Goal: Task Accomplishment & Management: Use online tool/utility

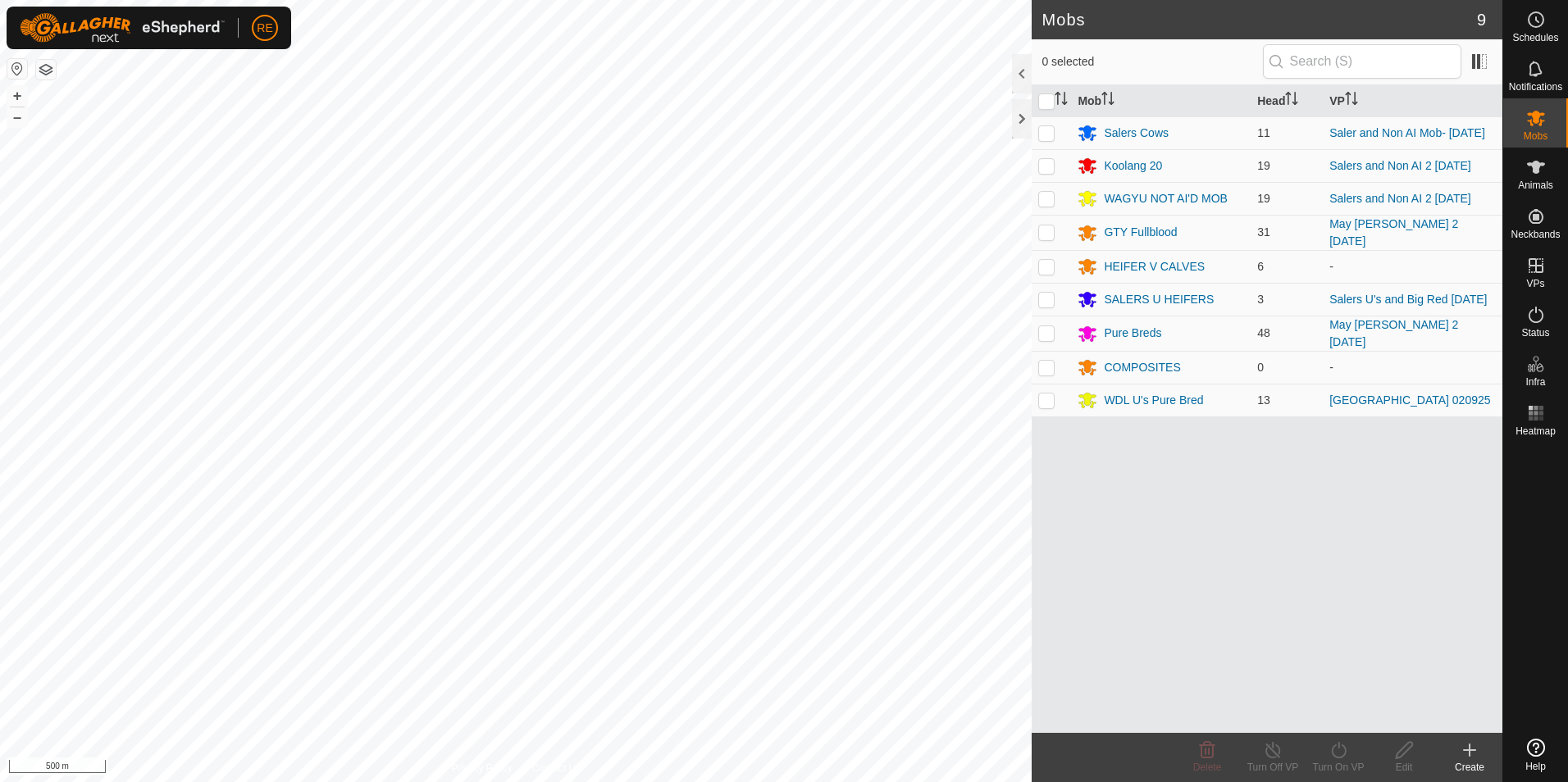
click at [22, 72] on button "button" at bounding box center [17, 69] width 20 height 20
click at [1156, 575] on div "Mobs 9 0 selected Mob Head [PERSON_NAME] Cows 11 Saler and Non AI Mob- [DATE] […" at bounding box center [751, 391] width 1503 height 782
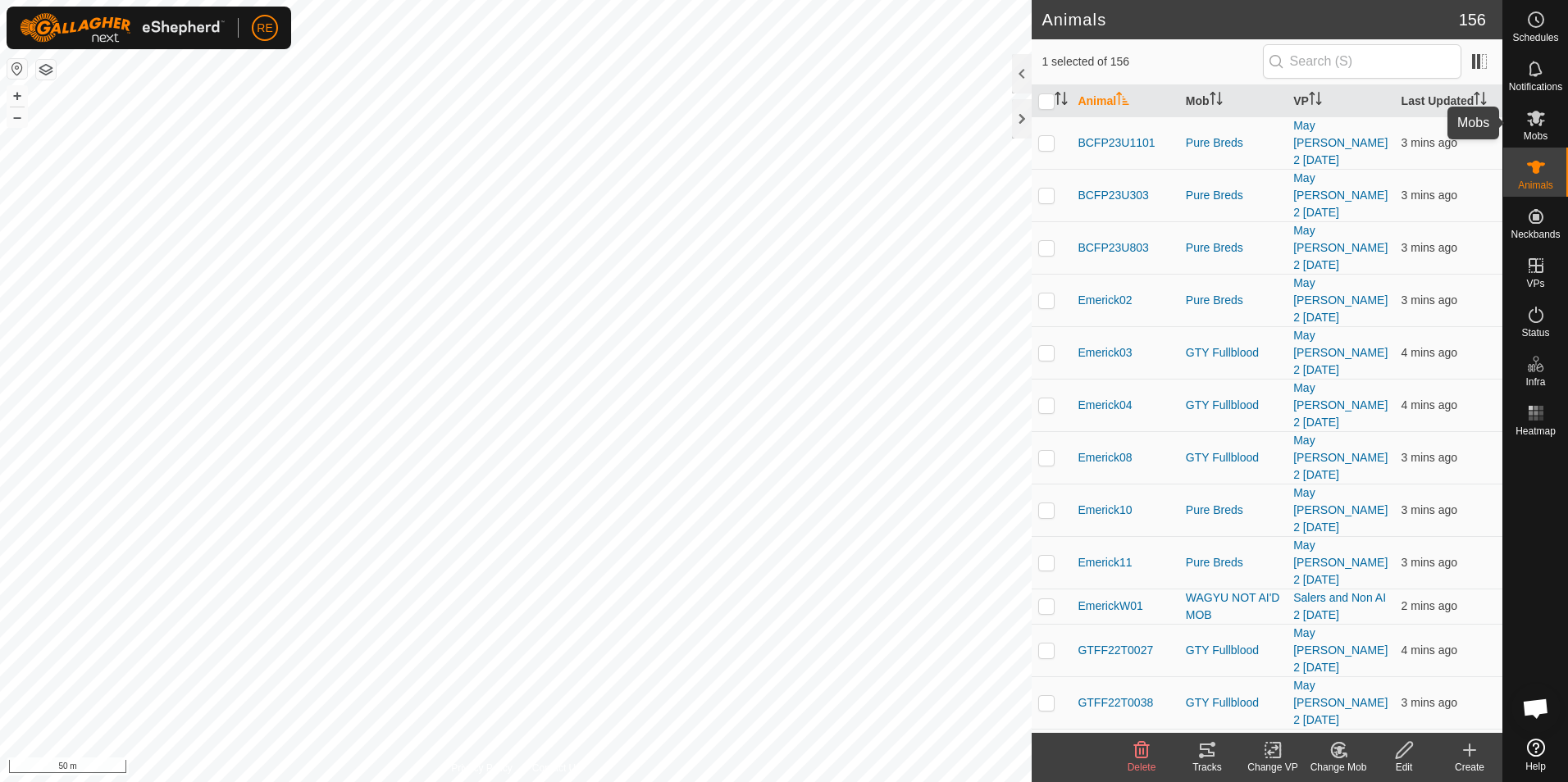
click at [1528, 127] on icon at bounding box center [1537, 118] width 20 height 20
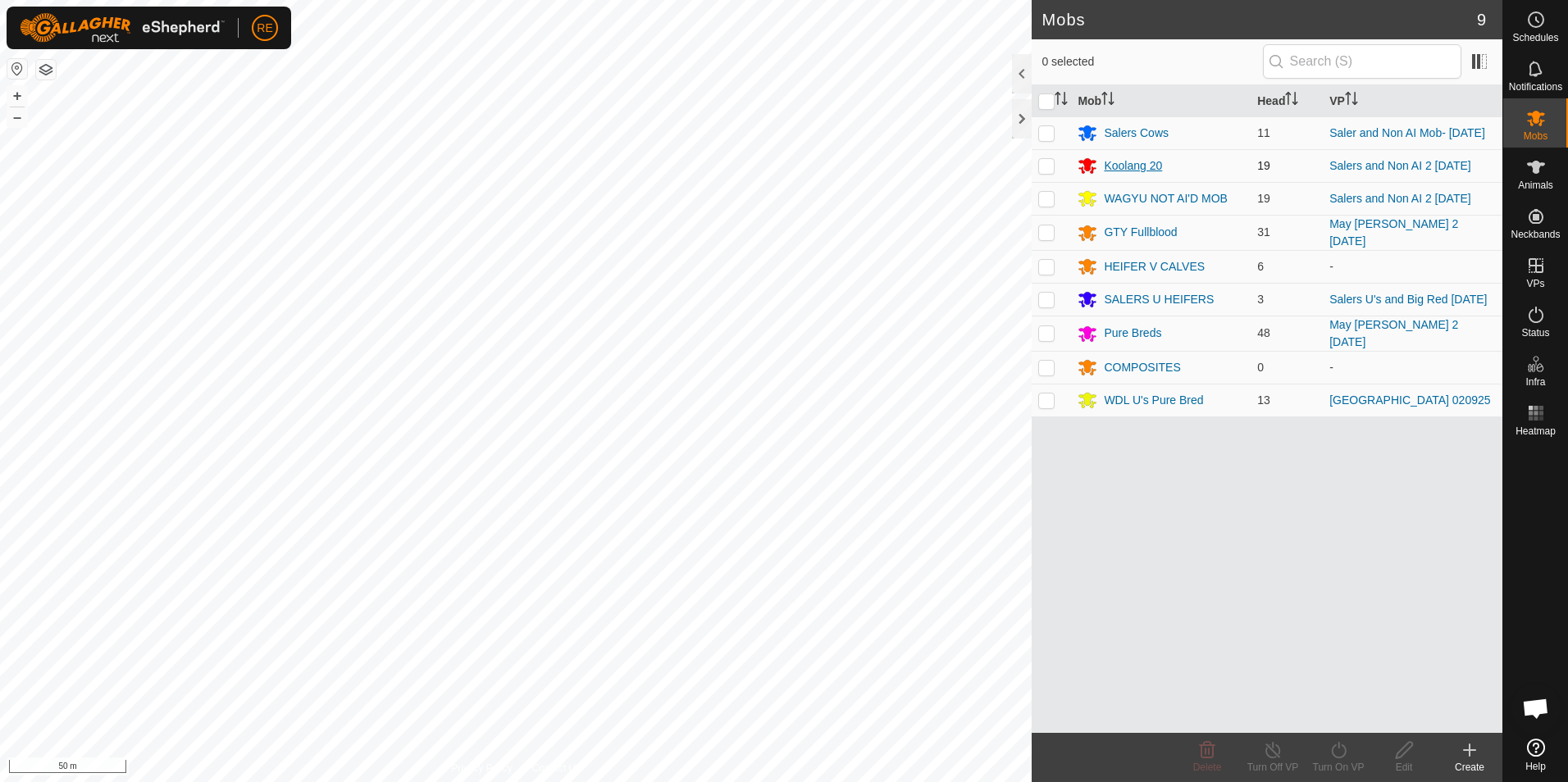
click at [1124, 173] on div "Koolang 20" at bounding box center [1133, 166] width 58 height 17
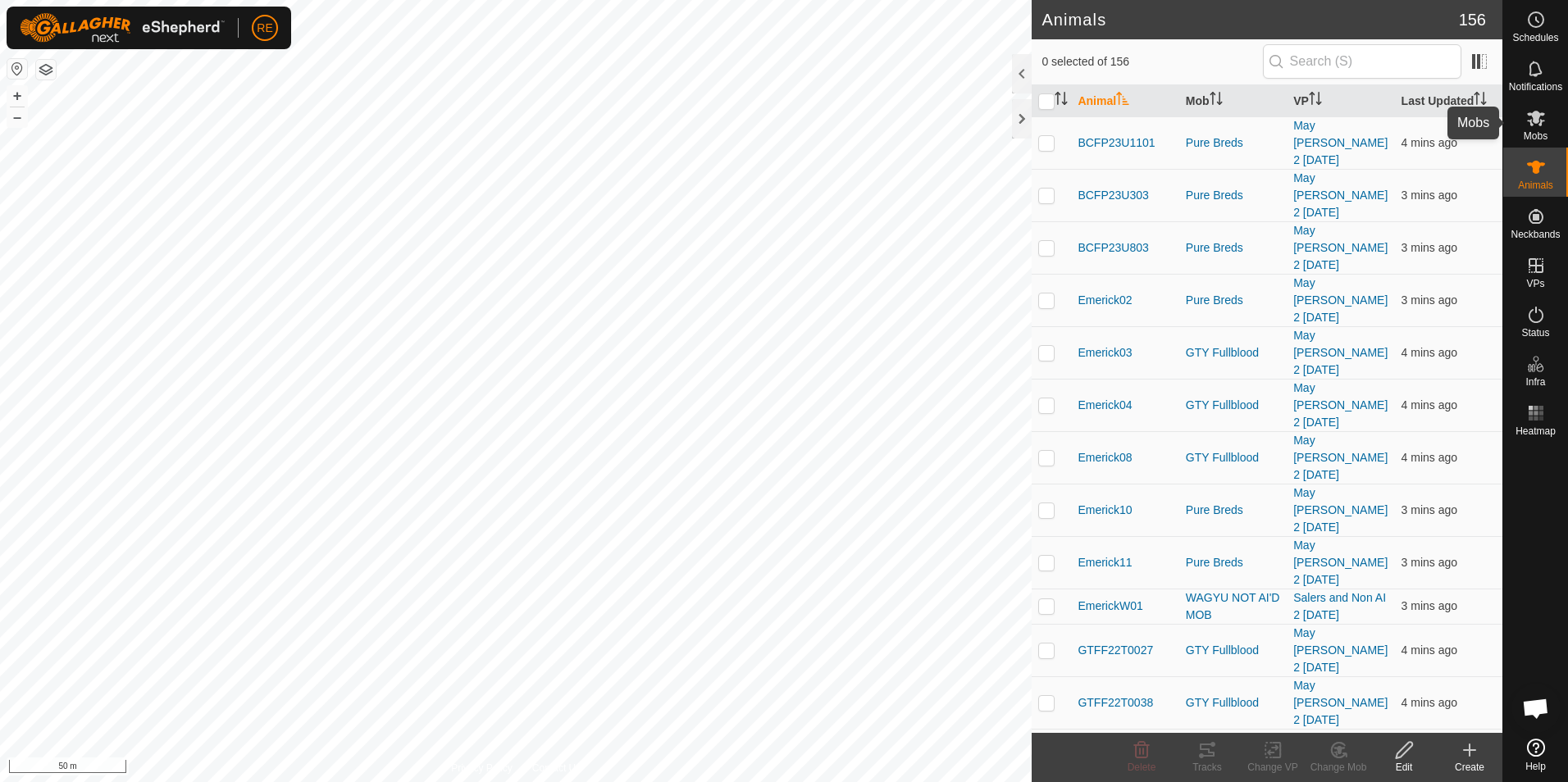
click at [1538, 126] on icon at bounding box center [1537, 118] width 20 height 20
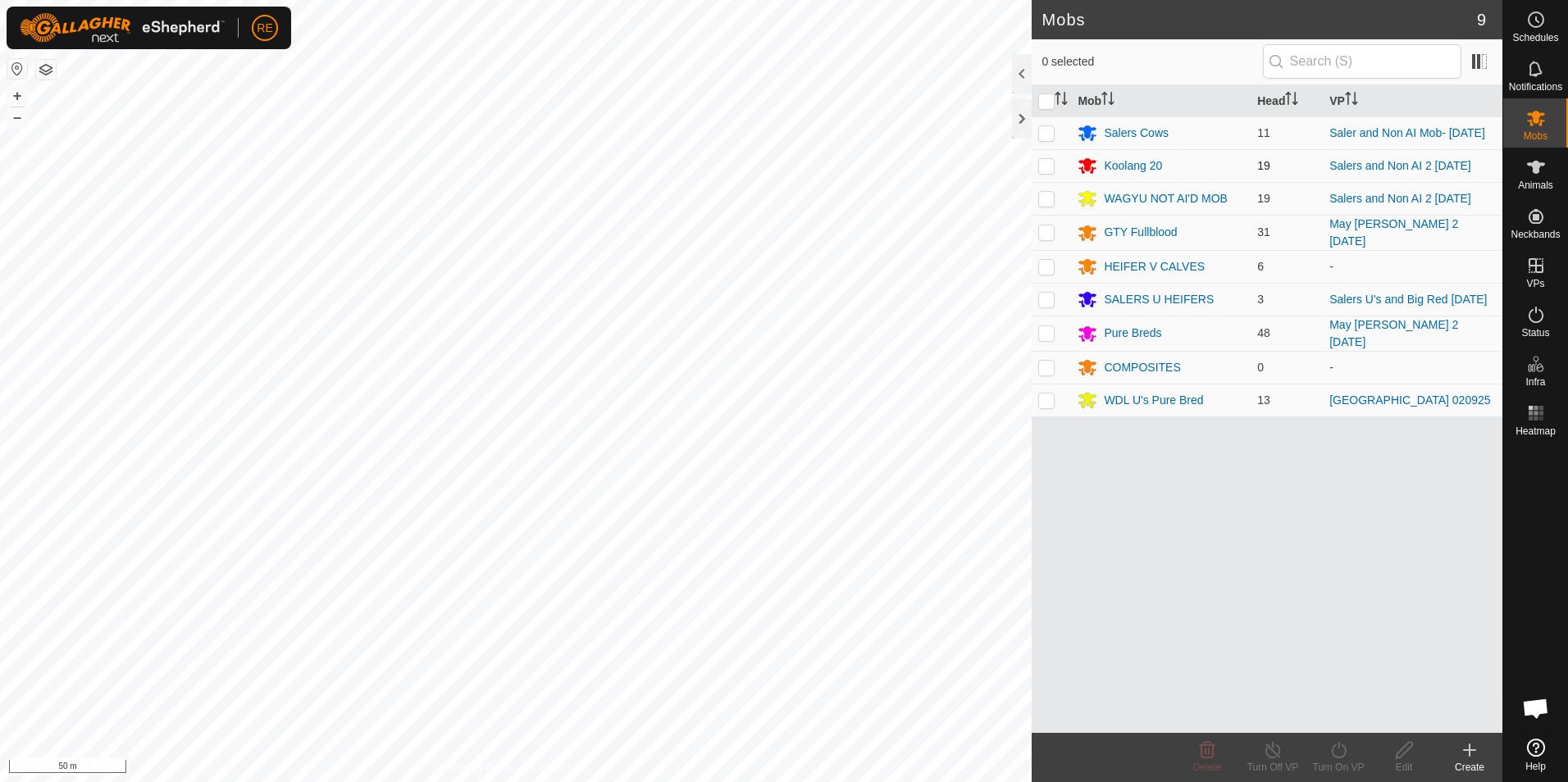
click at [1052, 168] on p-checkbox at bounding box center [1047, 166] width 17 height 13
checkbox input "true"
click at [1044, 400] on p-checkbox at bounding box center [1047, 400] width 17 height 13
checkbox input "true"
click at [1340, 756] on icon at bounding box center [1338, 751] width 21 height 20
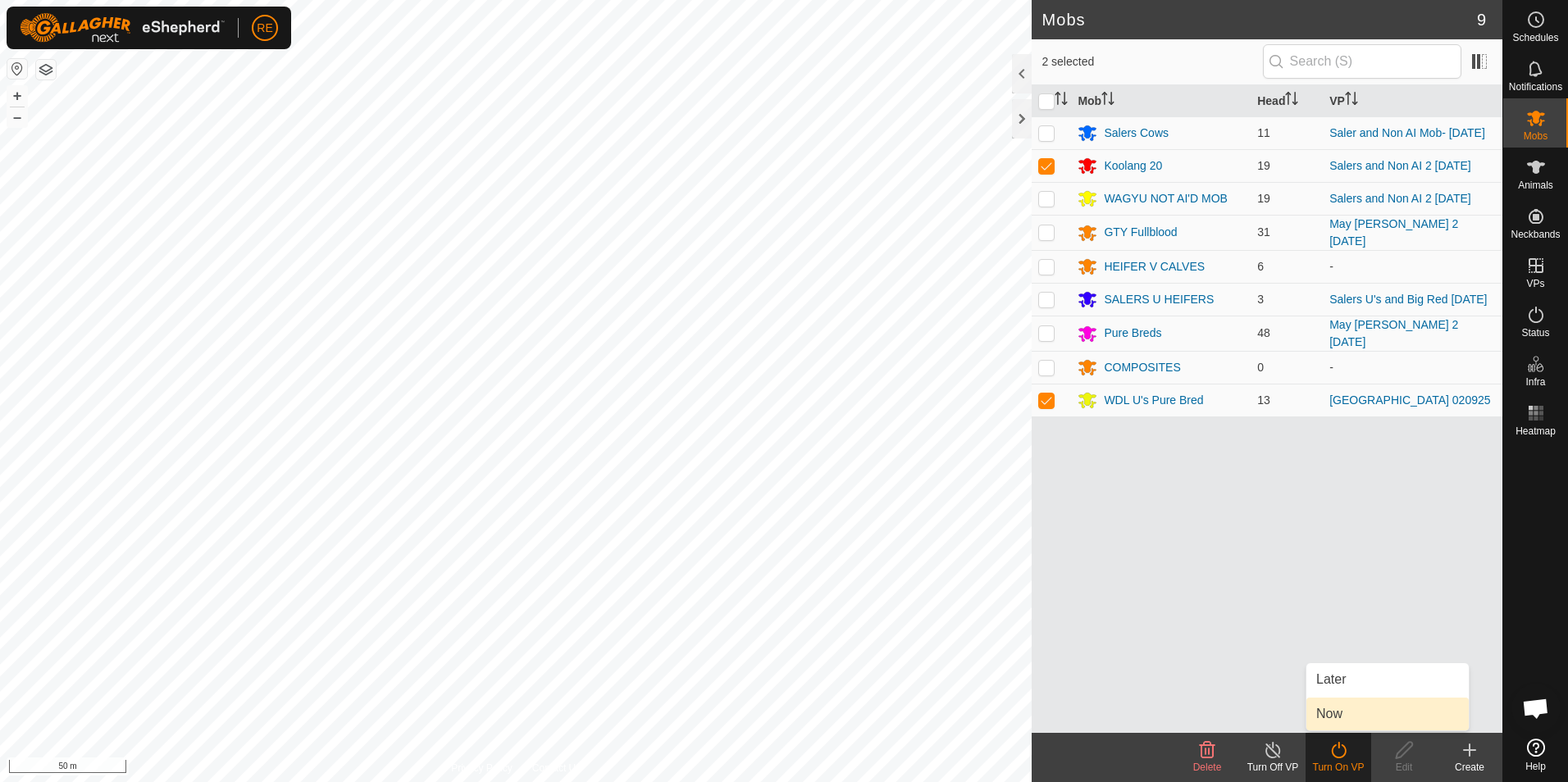
click at [1354, 715] on link "Now" at bounding box center [1388, 714] width 163 height 33
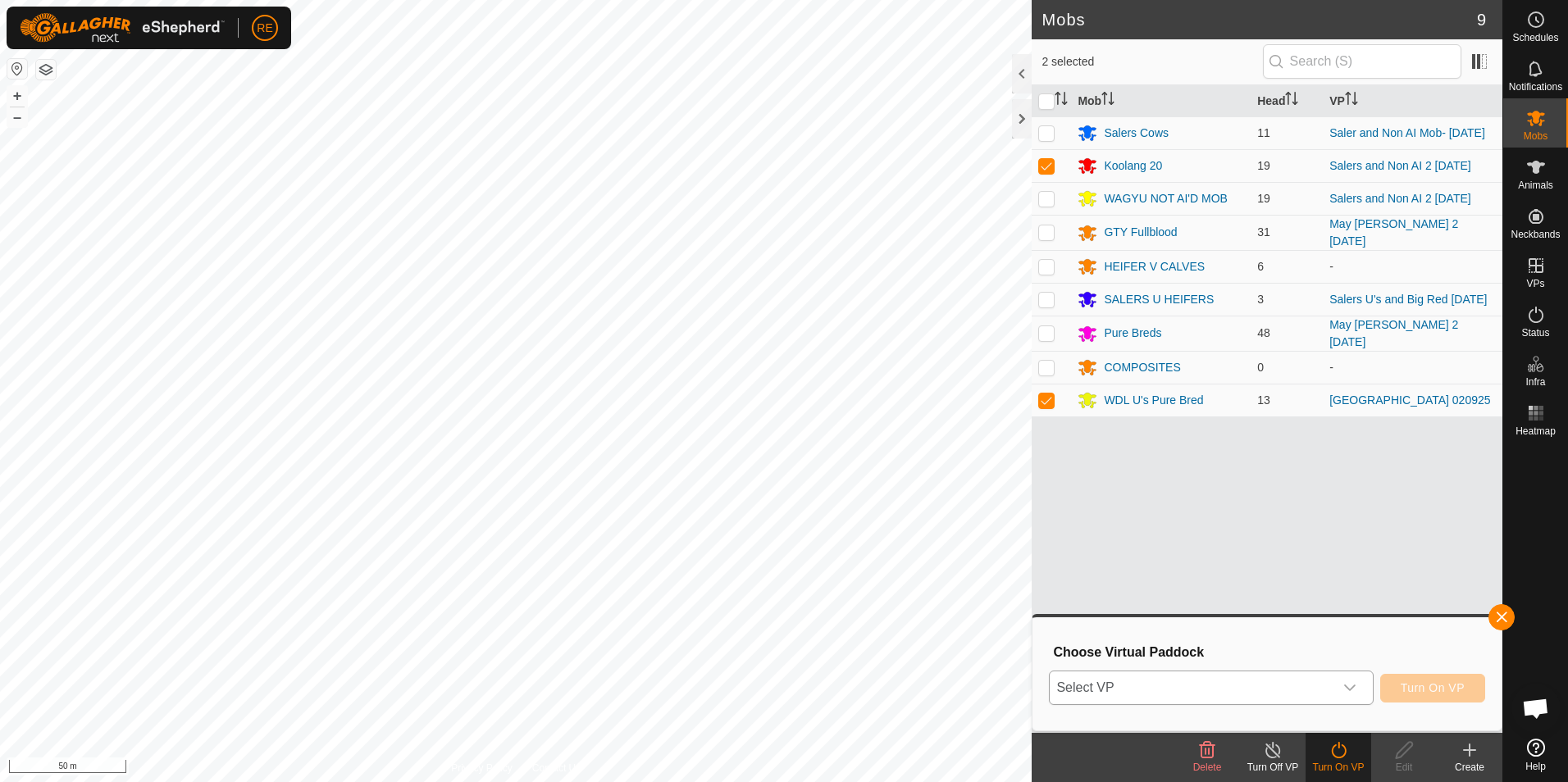
click at [1354, 688] on icon "dropdown trigger" at bounding box center [1350, 688] width 13 height 13
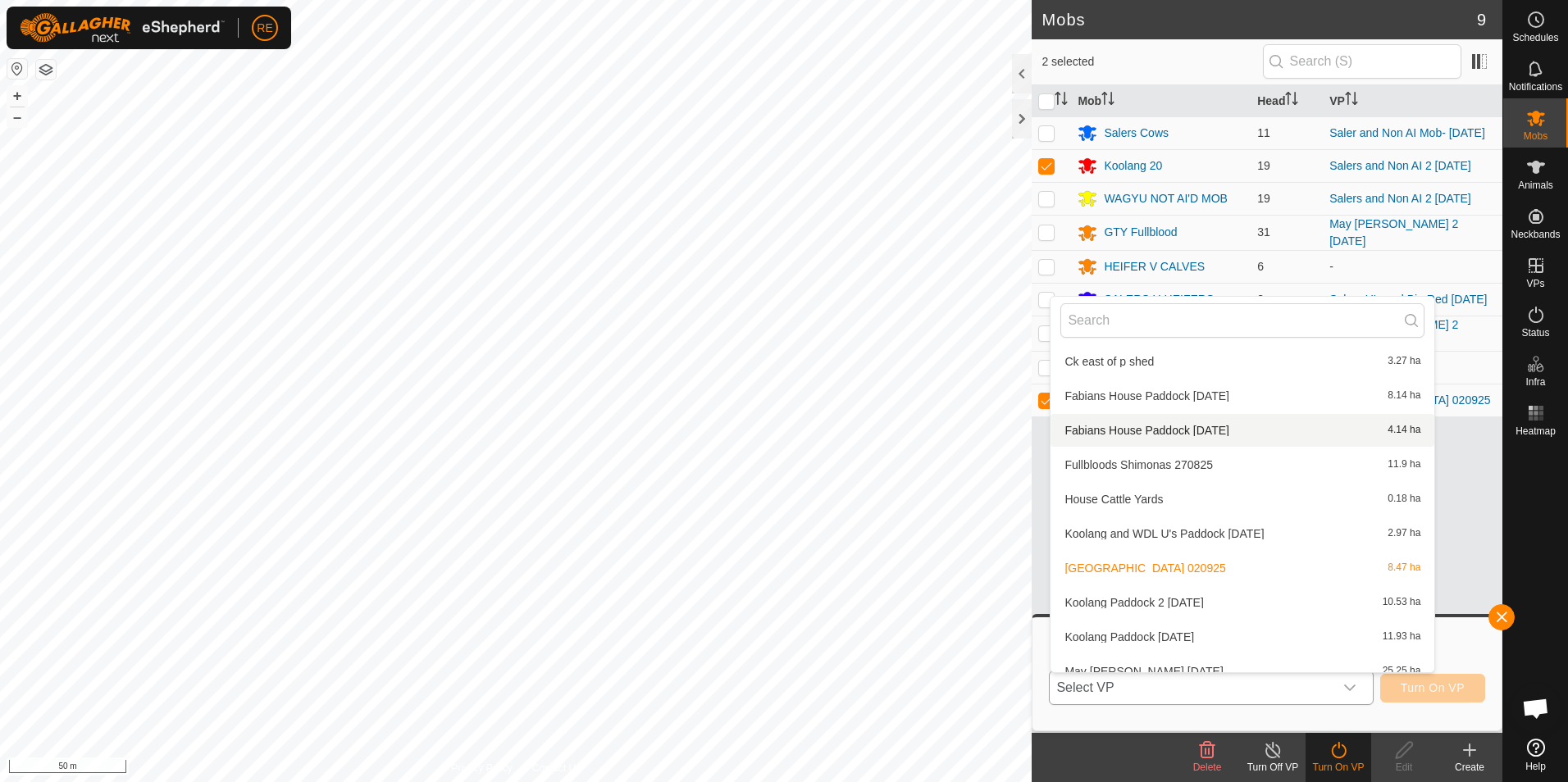
scroll to position [264, 0]
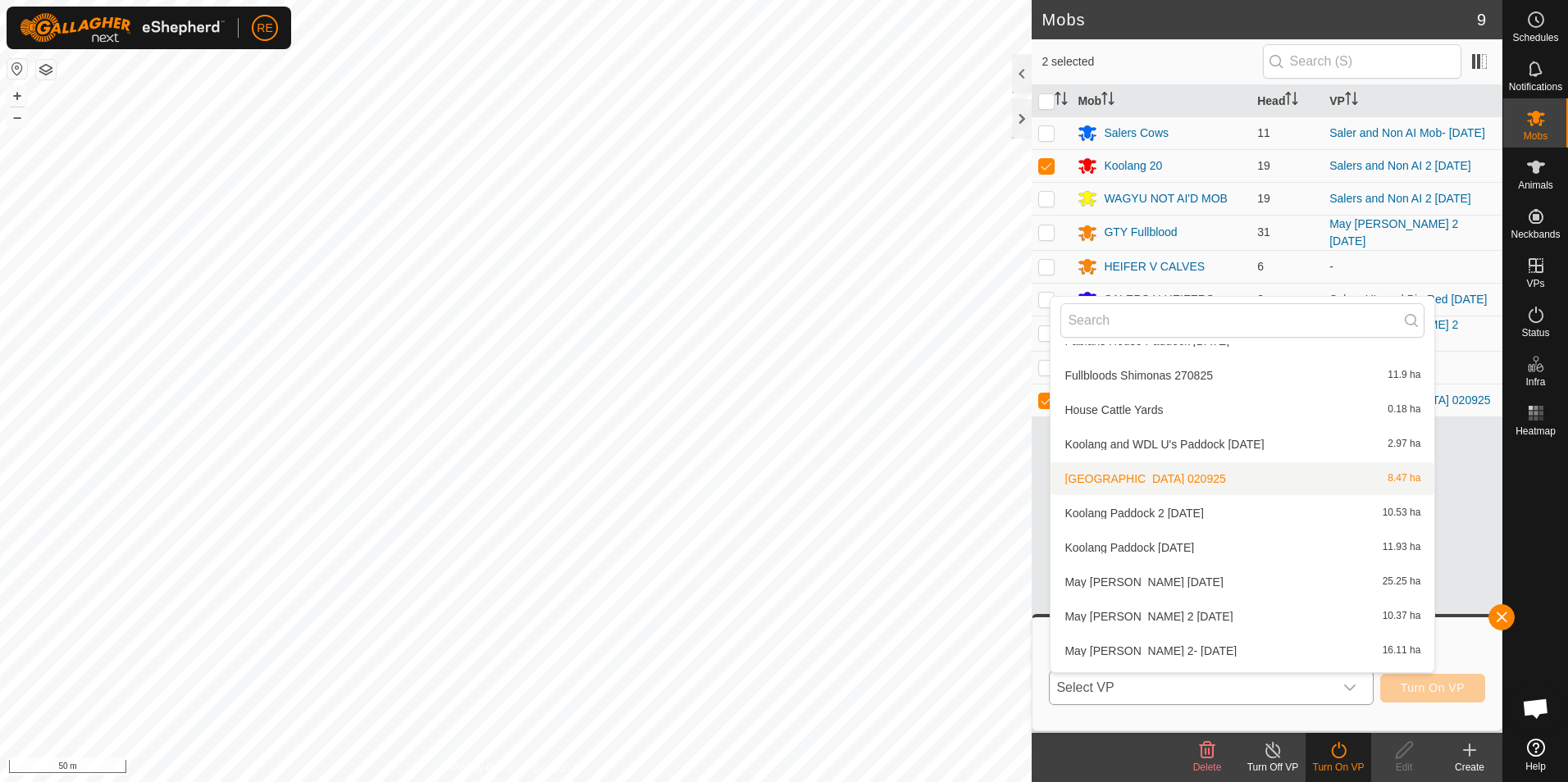
click at [1199, 483] on li "[GEOGRAPHIC_DATA] [DATE] 8.47 ha" at bounding box center [1243, 479] width 384 height 33
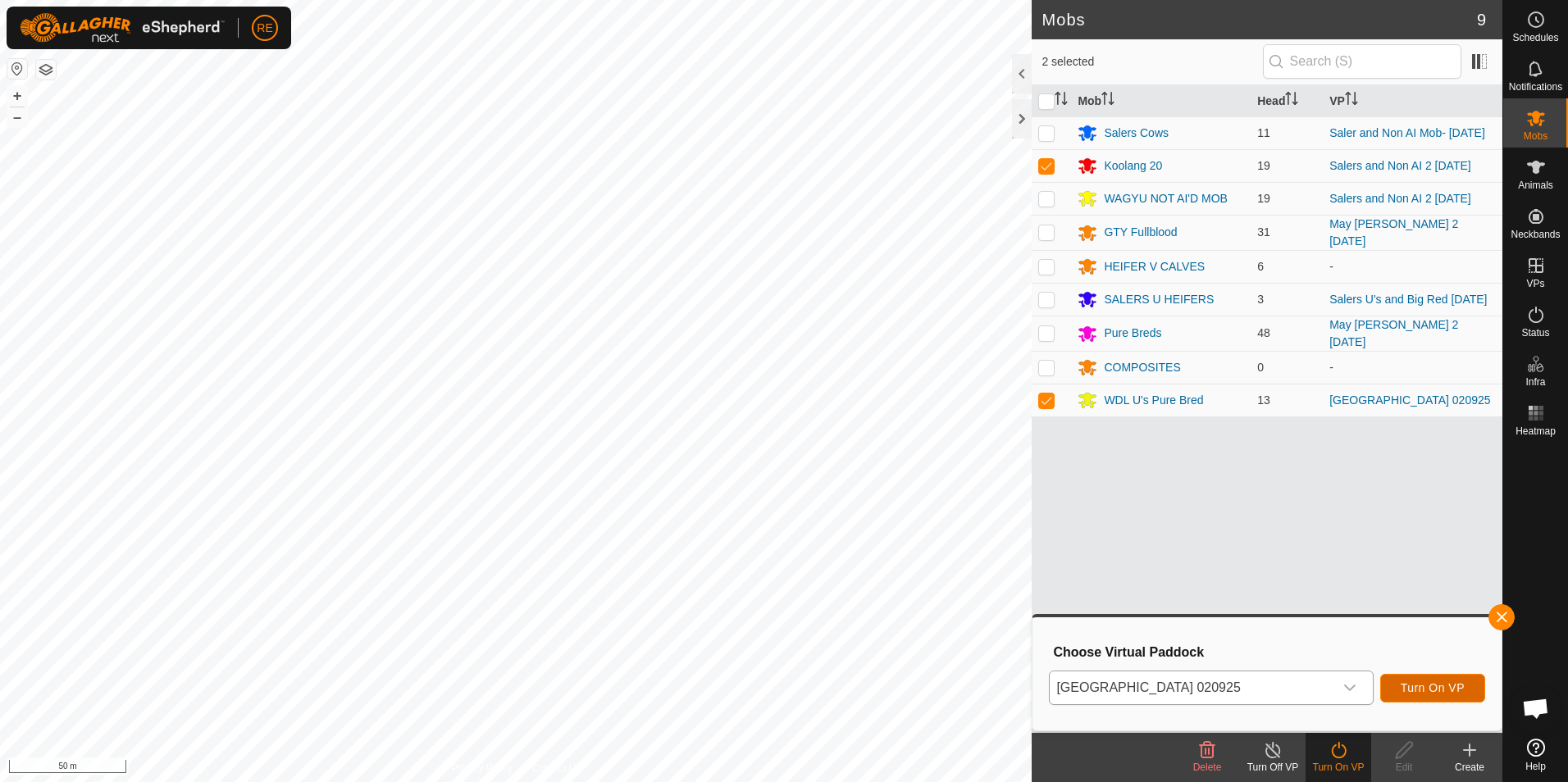
click at [1440, 692] on span "Turn On VP" at bounding box center [1433, 688] width 64 height 13
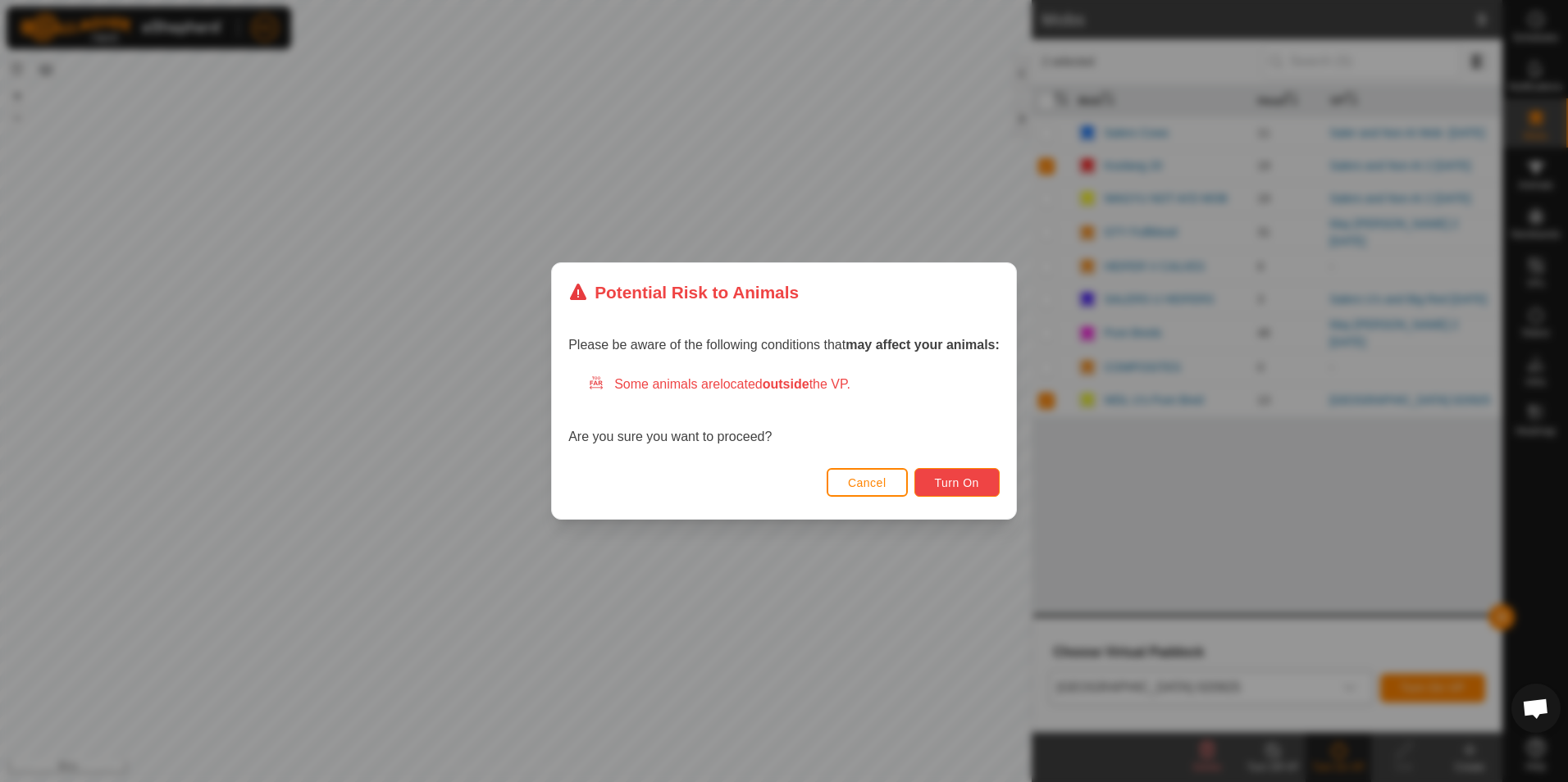
click at [952, 490] on span "Turn On" at bounding box center [957, 483] width 45 height 13
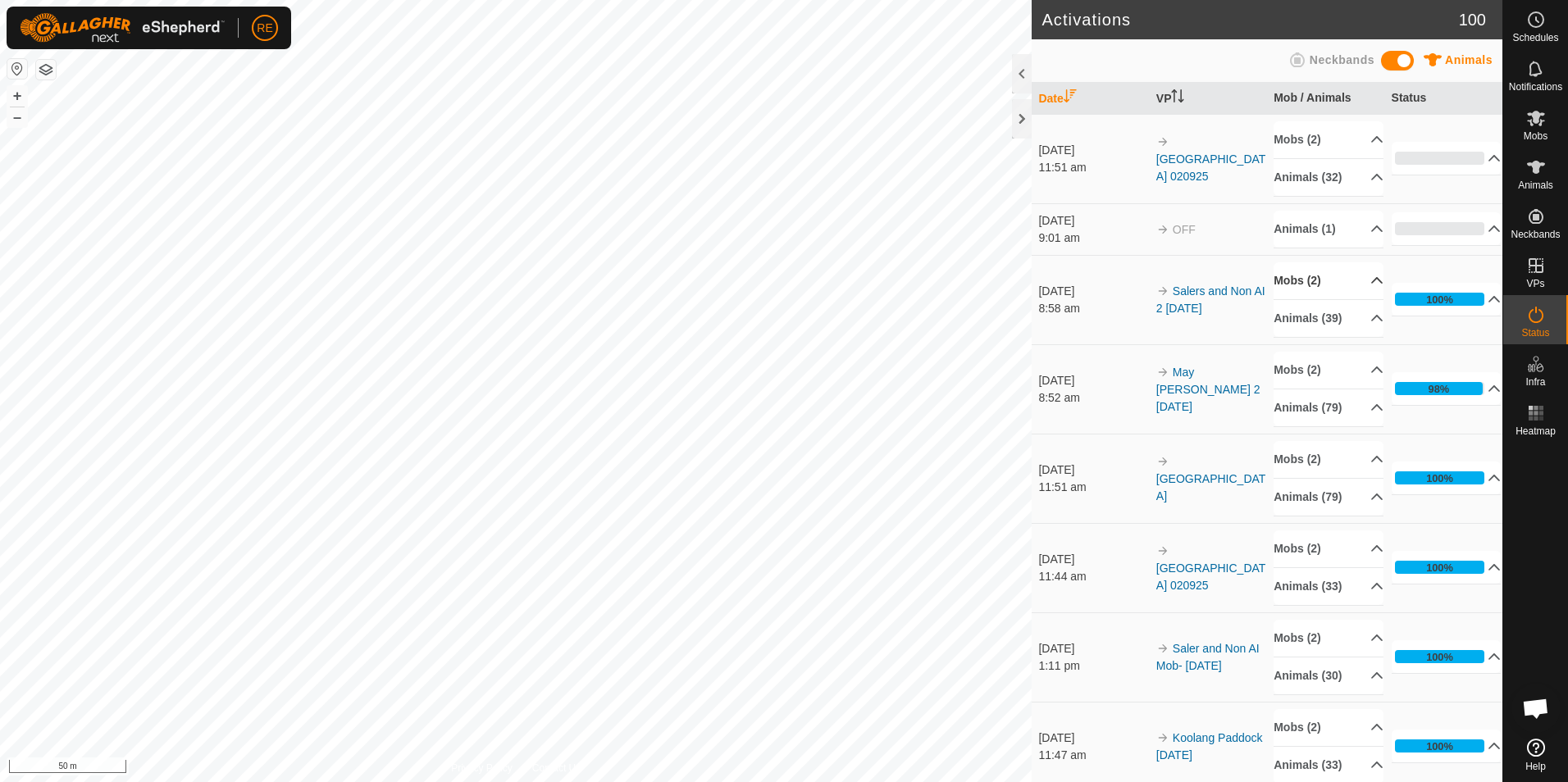
click at [1328, 280] on p-accordion-header "Mobs (2)" at bounding box center [1328, 281] width 110 height 37
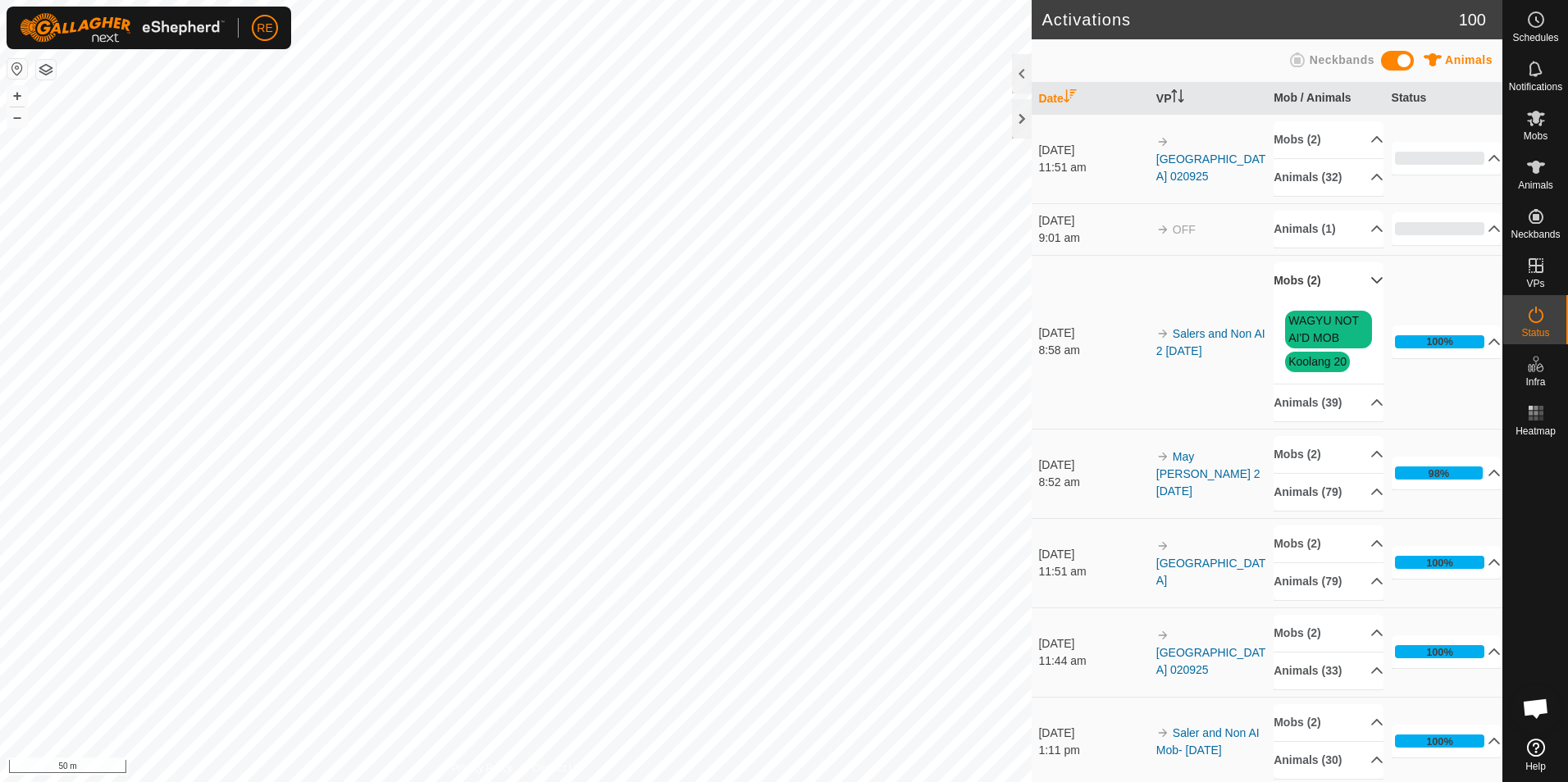
click at [1328, 280] on p-accordion-header "Mobs (2)" at bounding box center [1328, 281] width 110 height 37
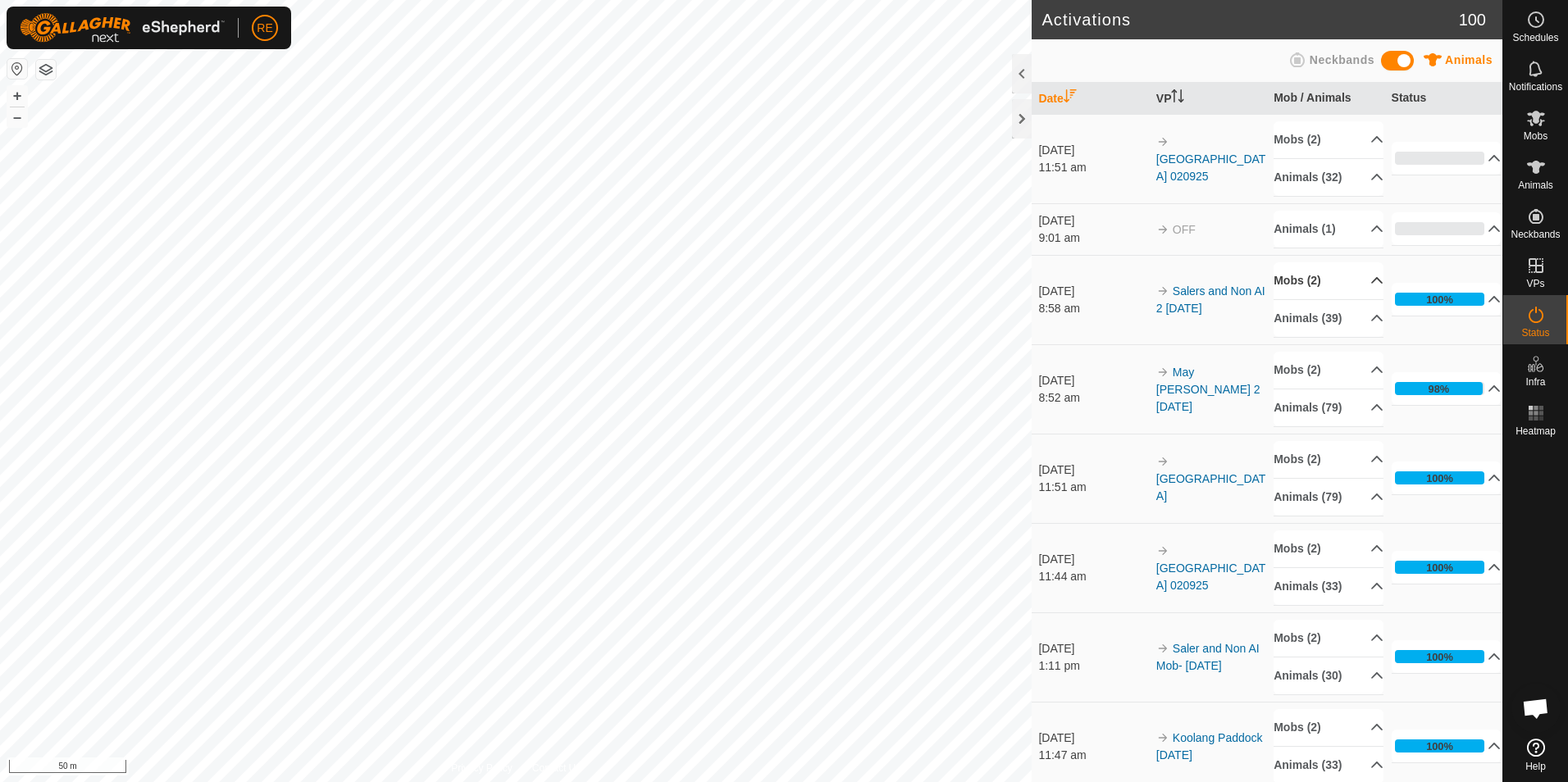
click at [1328, 280] on p-accordion-header "Mobs (2)" at bounding box center [1328, 281] width 110 height 37
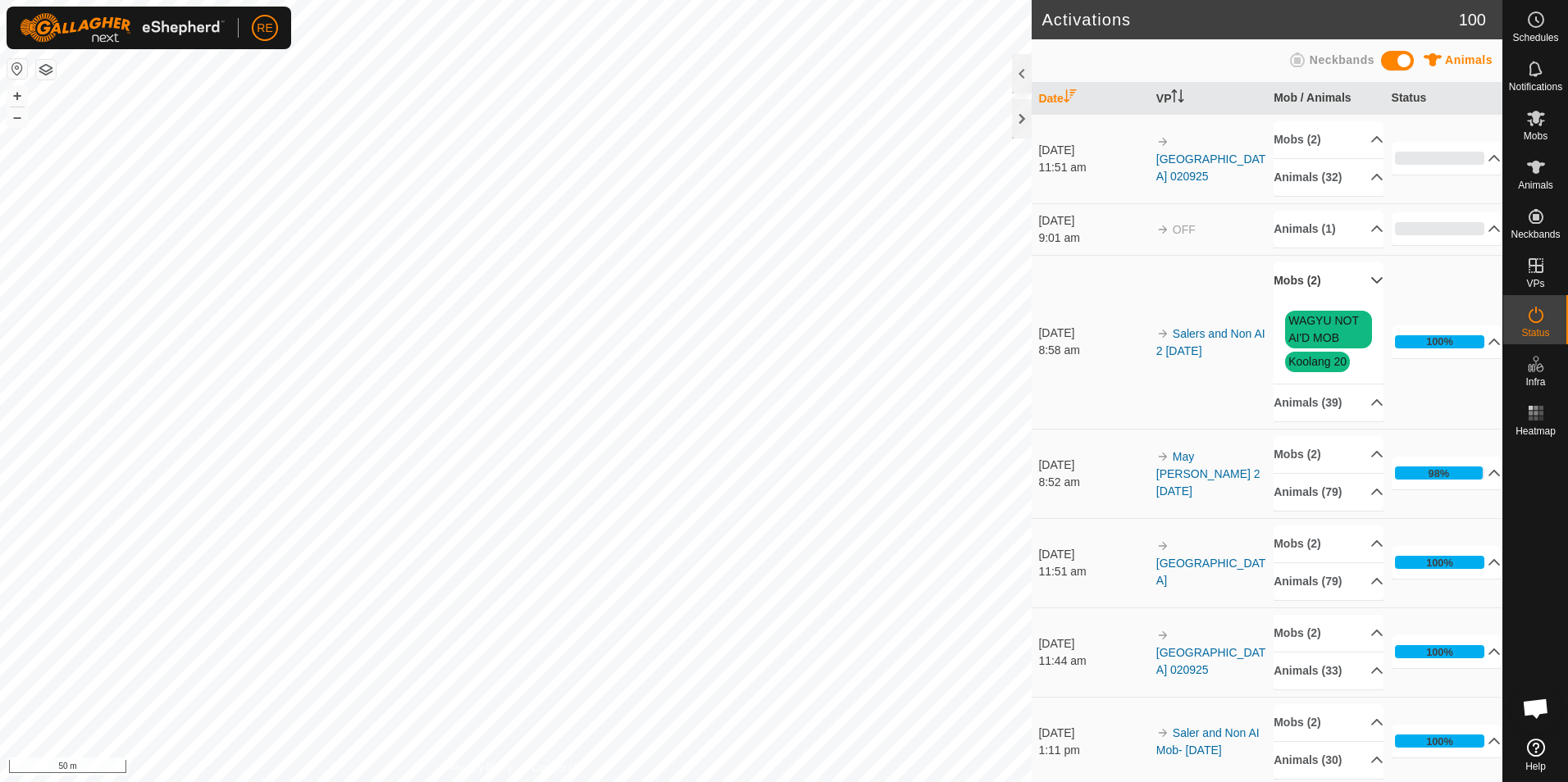
click at [1328, 280] on p-accordion-header "Mobs (2)" at bounding box center [1328, 281] width 110 height 37
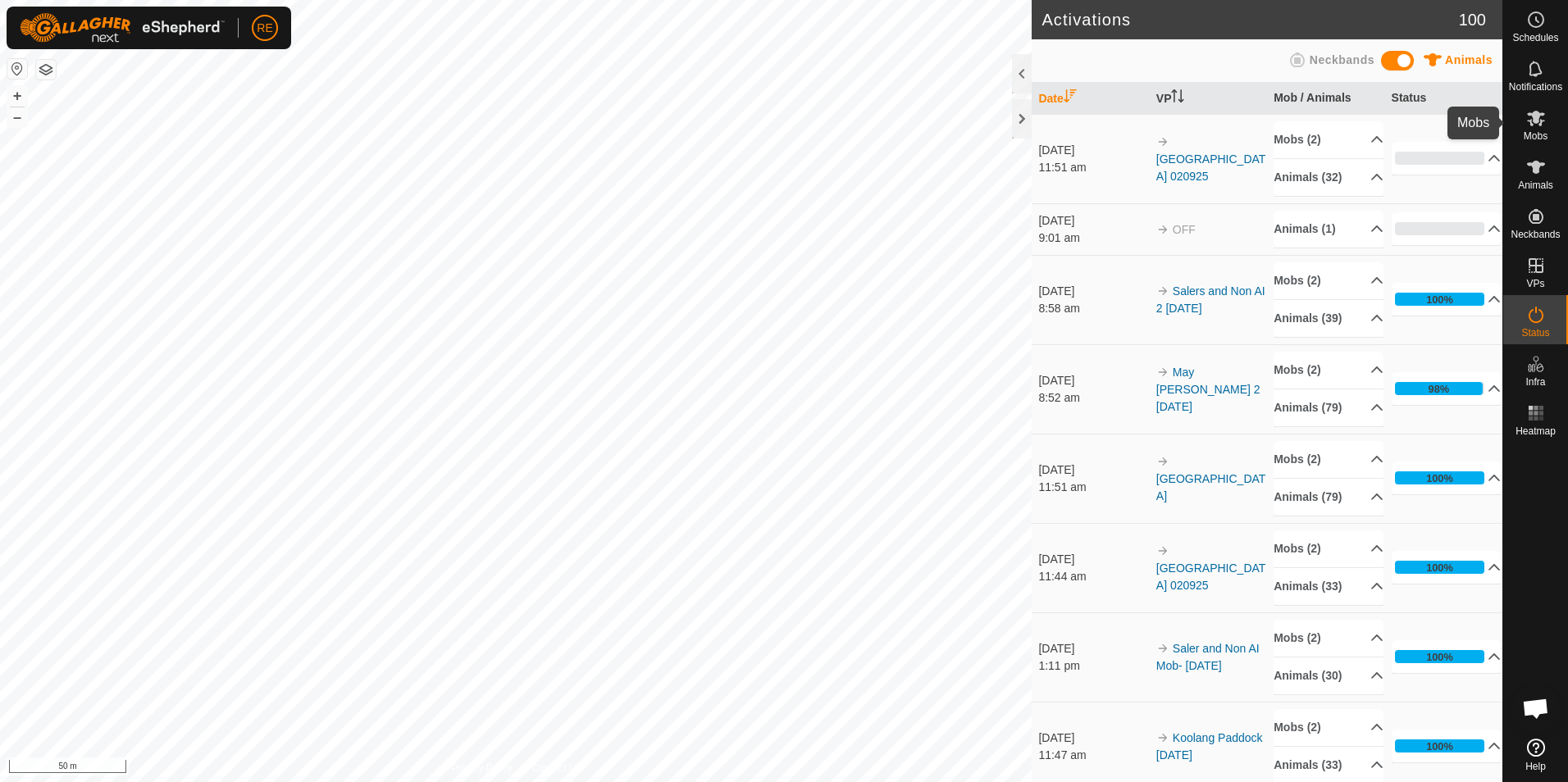
click at [1535, 120] on icon at bounding box center [1537, 118] width 18 height 16
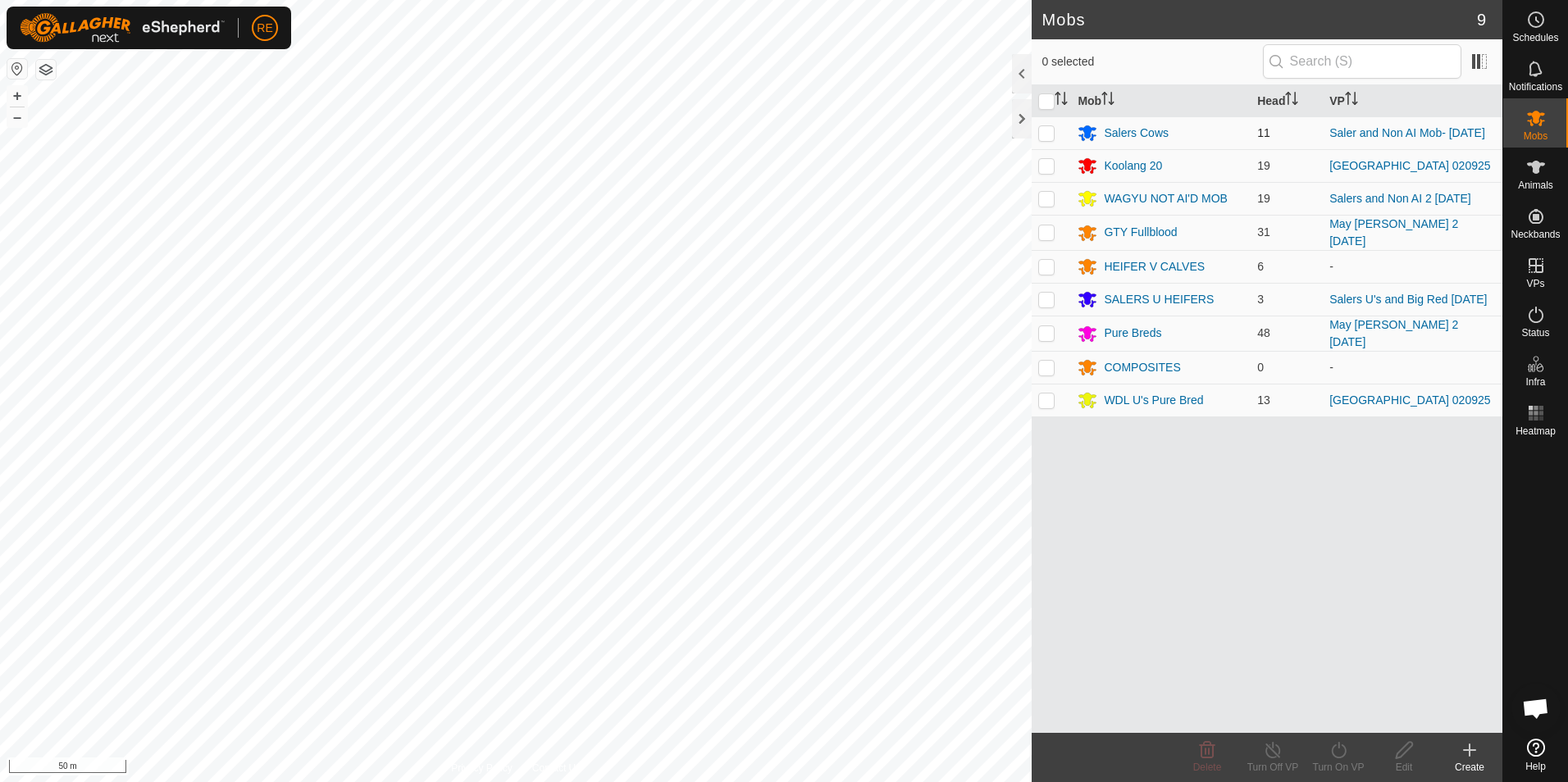
click at [1047, 137] on p-checkbox at bounding box center [1047, 133] width 17 height 13
checkbox input "true"
click at [1049, 201] on p-checkbox at bounding box center [1047, 198] width 17 height 13
checkbox input "true"
click at [1345, 748] on icon at bounding box center [1338, 751] width 15 height 17
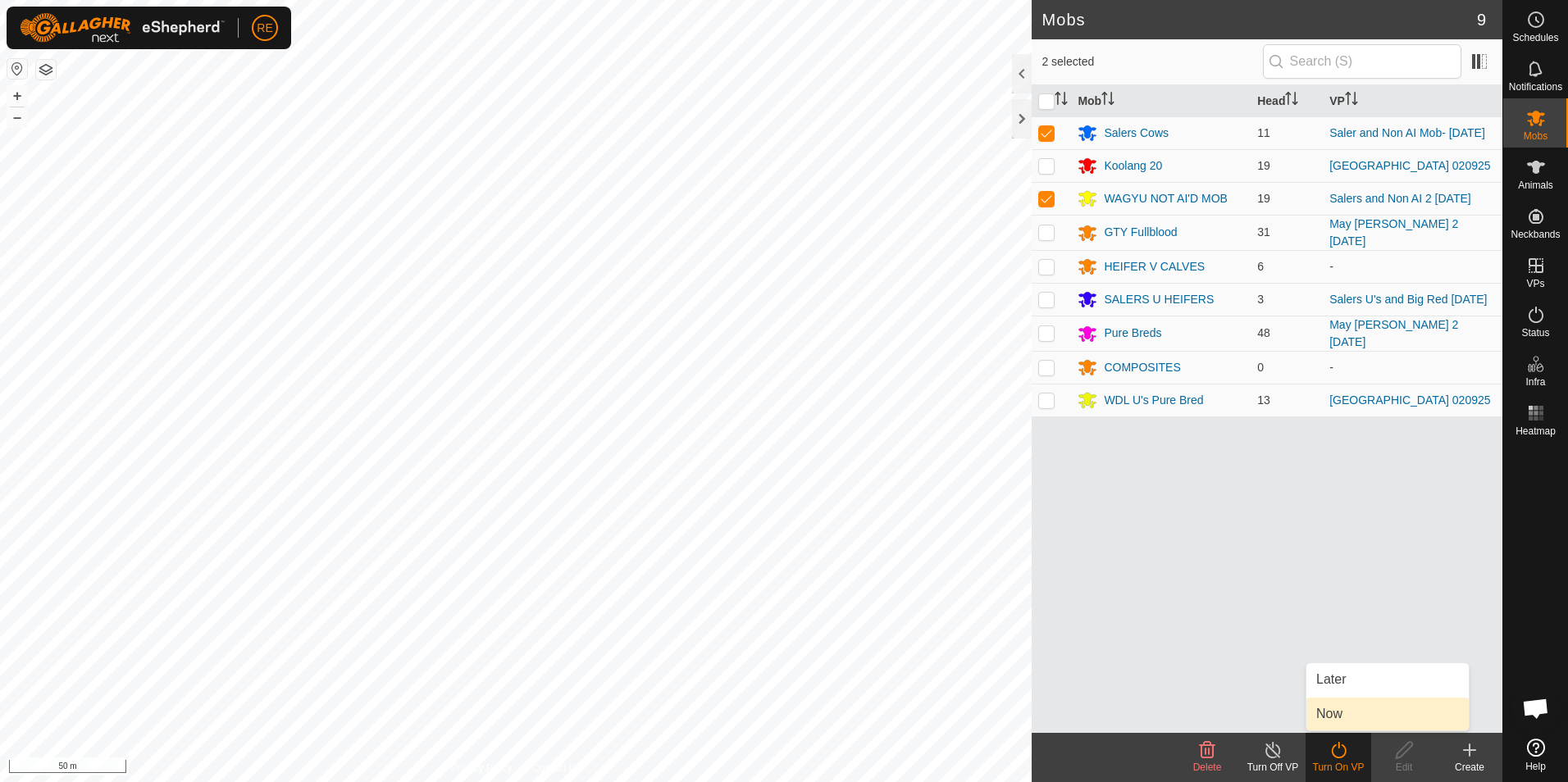
click at [1376, 709] on link "Now" at bounding box center [1388, 714] width 163 height 33
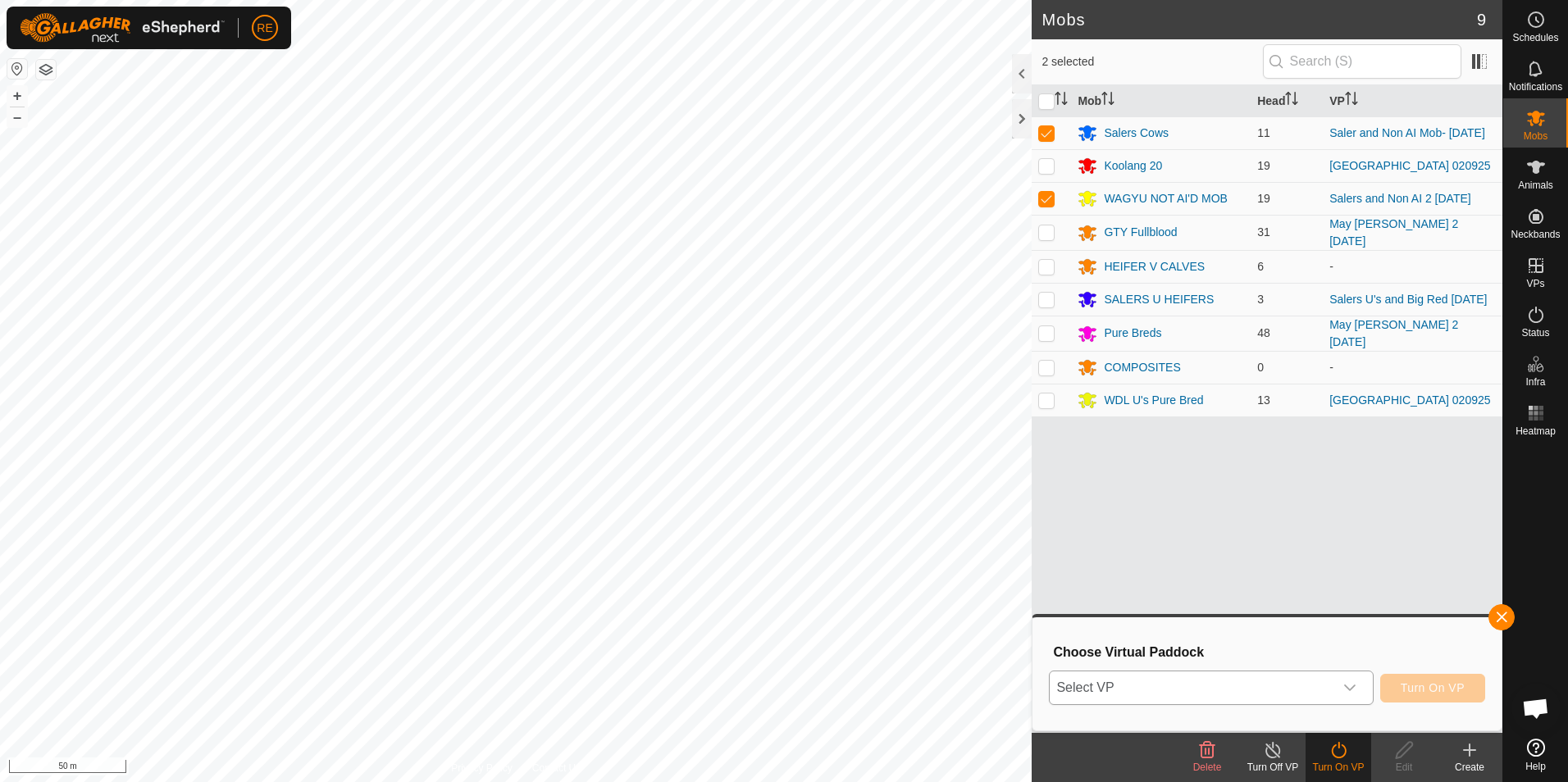
click at [1357, 685] on icon "dropdown trigger" at bounding box center [1350, 688] width 13 height 13
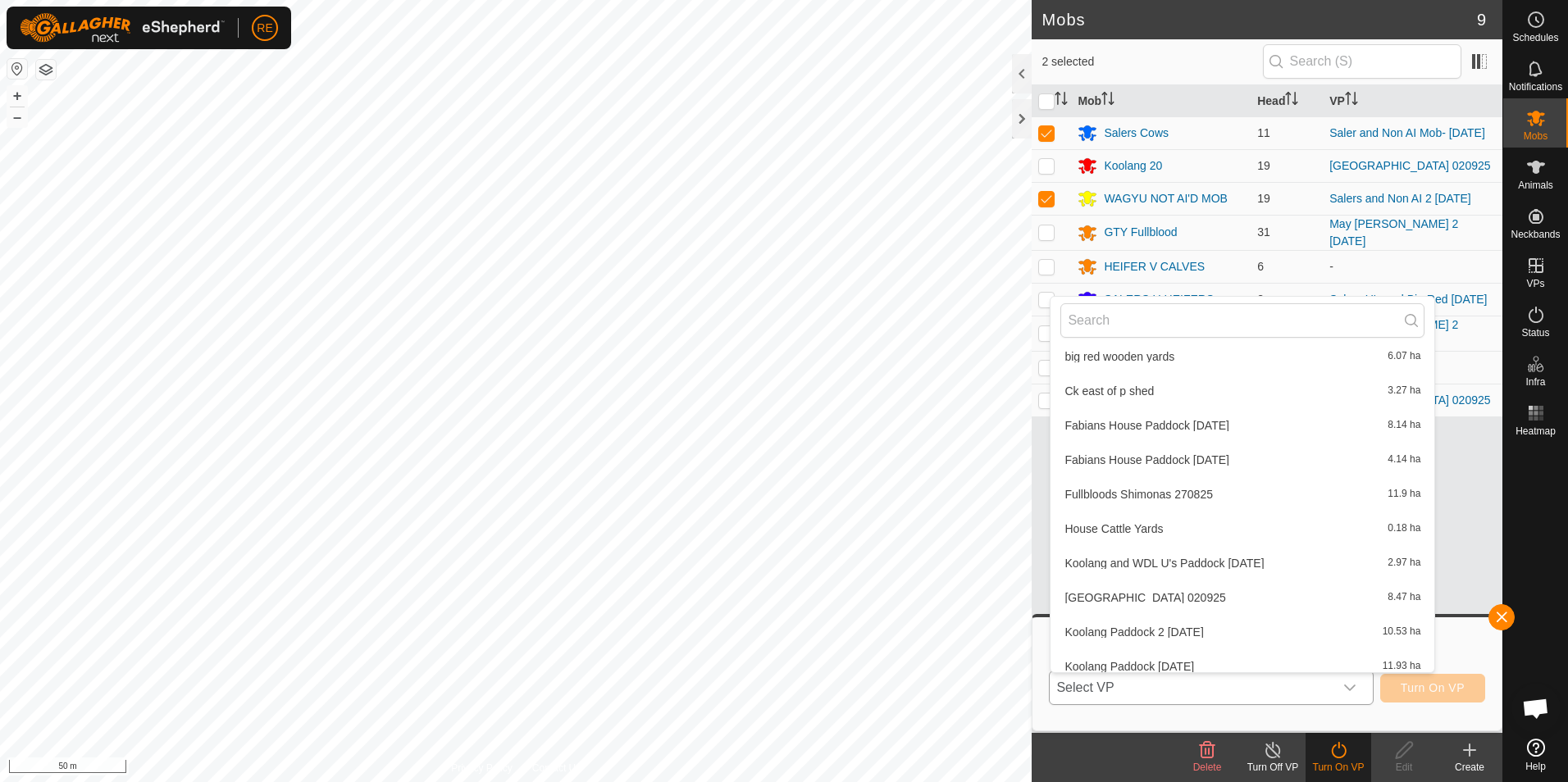
scroll to position [510, 0]
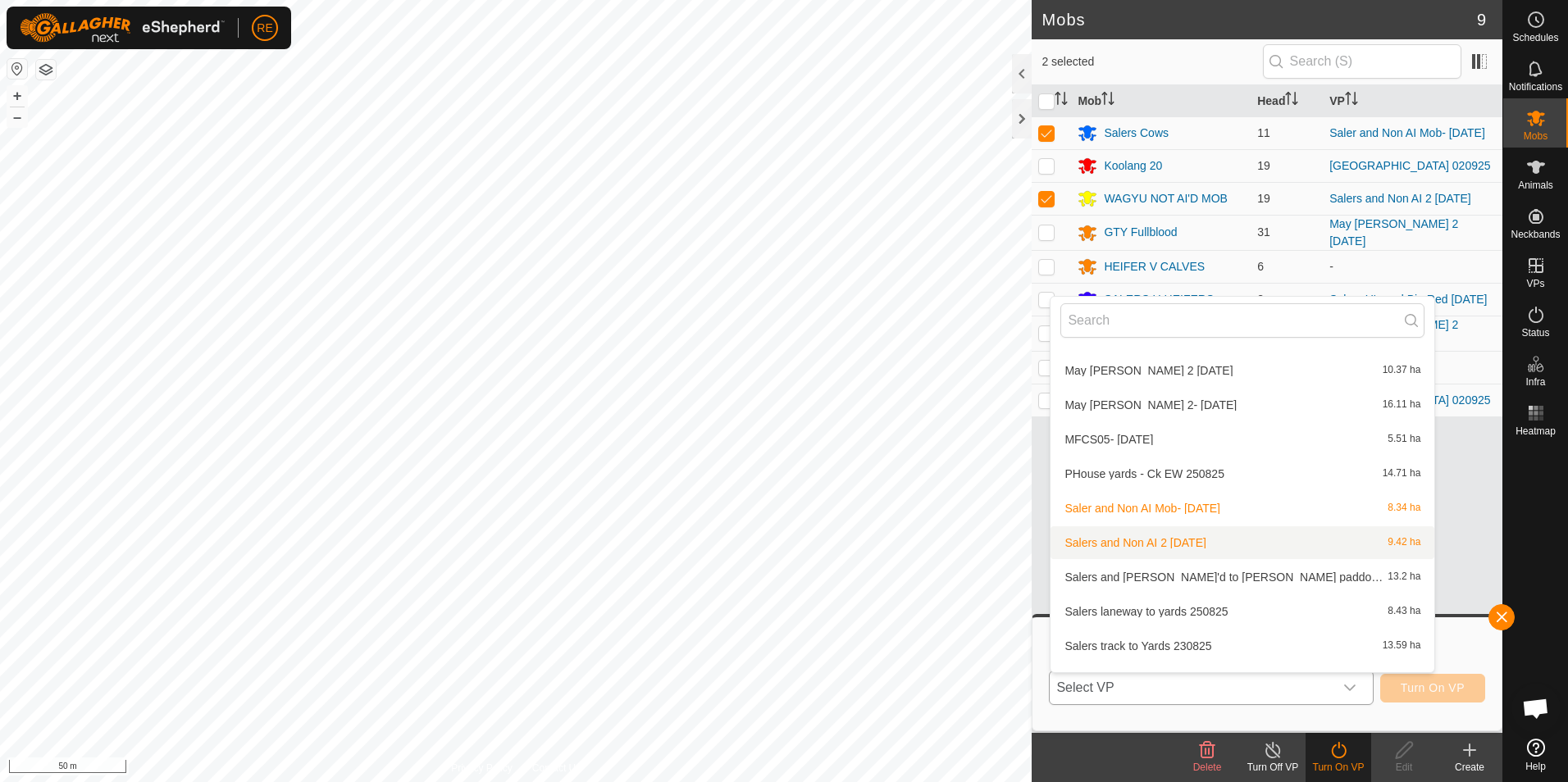
click at [1196, 538] on li "Salers and Non AI 2 [DATE] 9.42 ha" at bounding box center [1243, 543] width 384 height 33
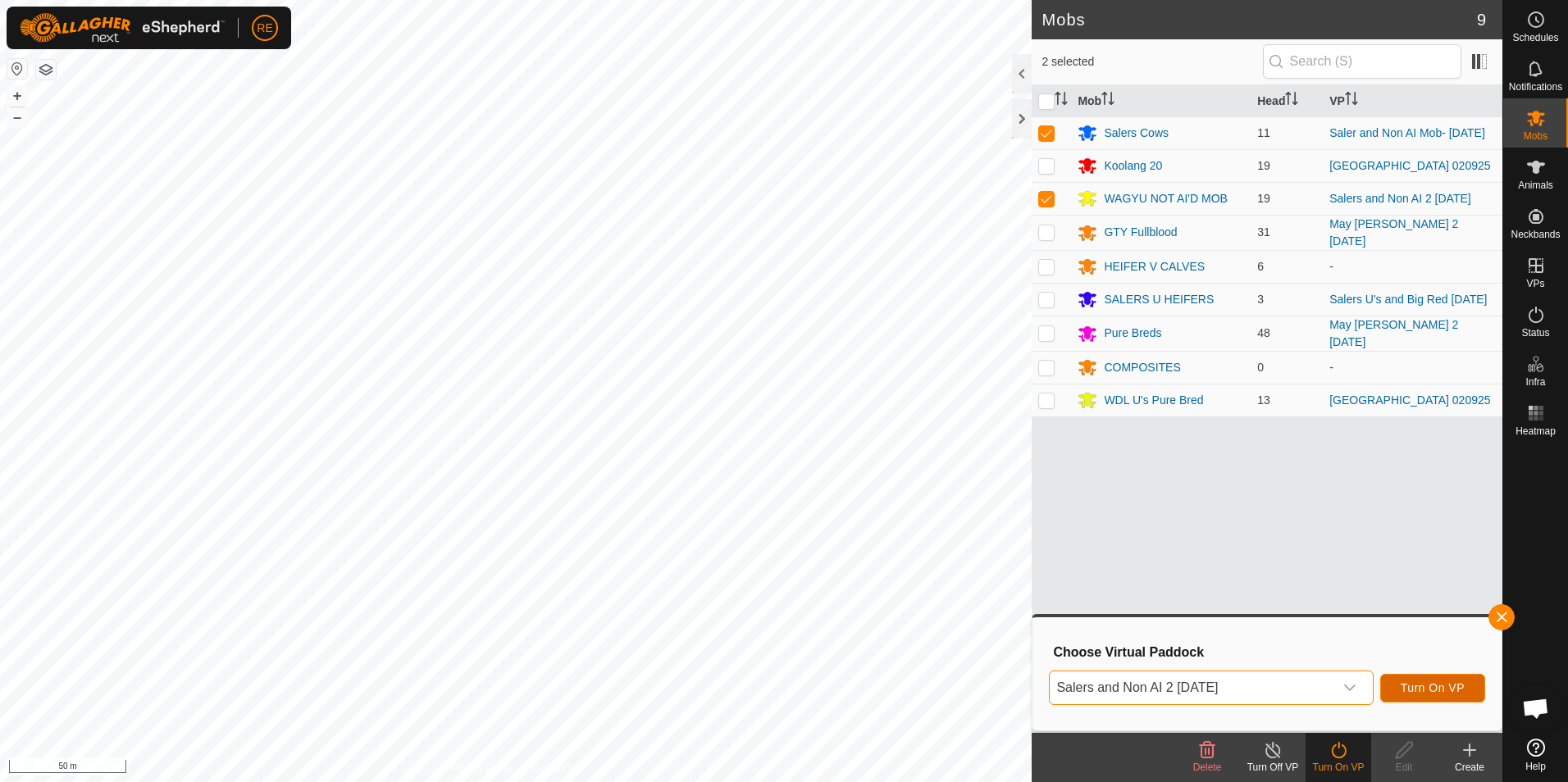
click at [1443, 687] on span "Turn On VP" at bounding box center [1433, 688] width 64 height 13
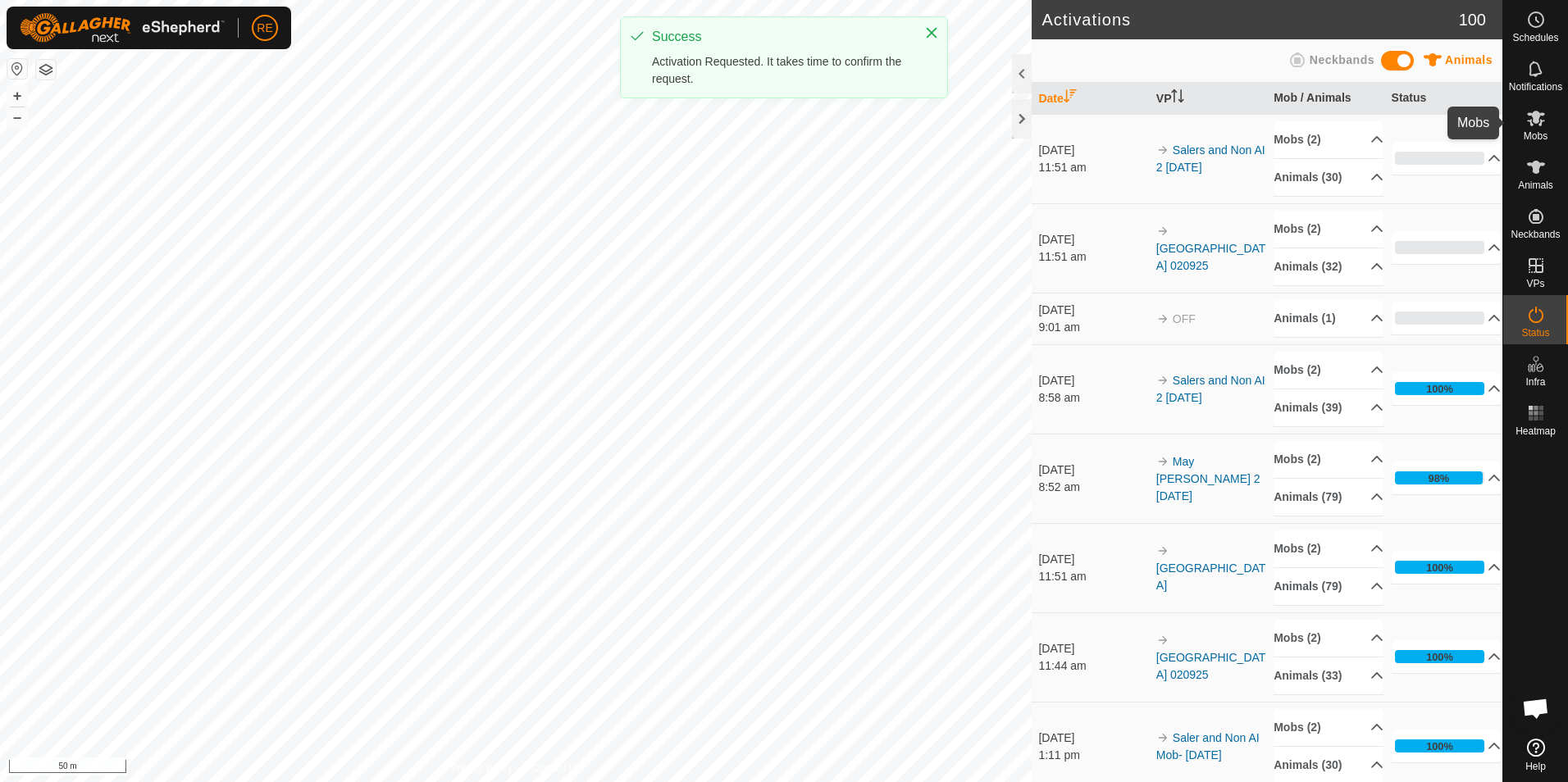
click at [1536, 128] on es-mob-svg-icon at bounding box center [1537, 118] width 30 height 26
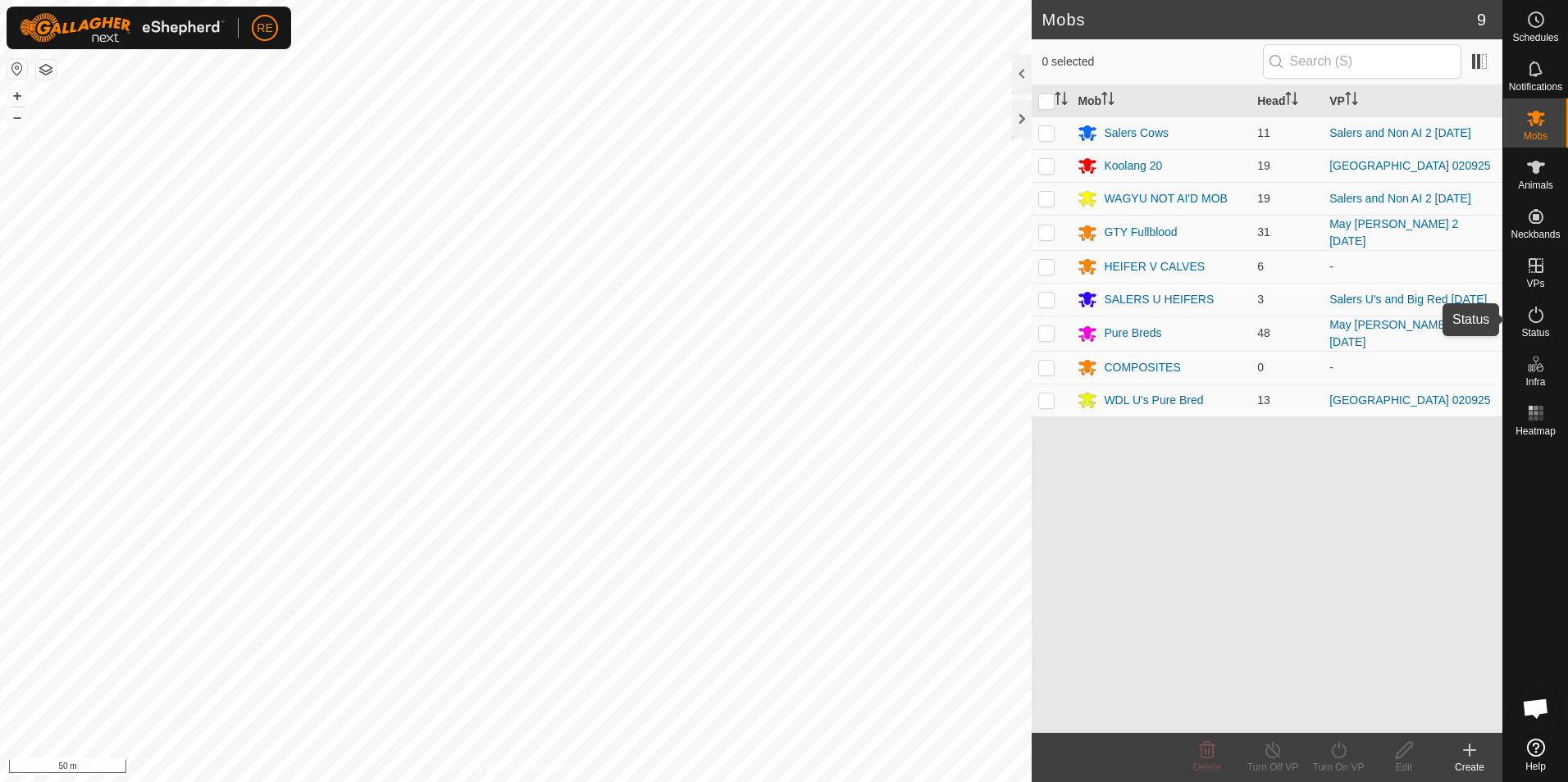
click at [1542, 326] on es-activation-svg-icon at bounding box center [1537, 315] width 30 height 26
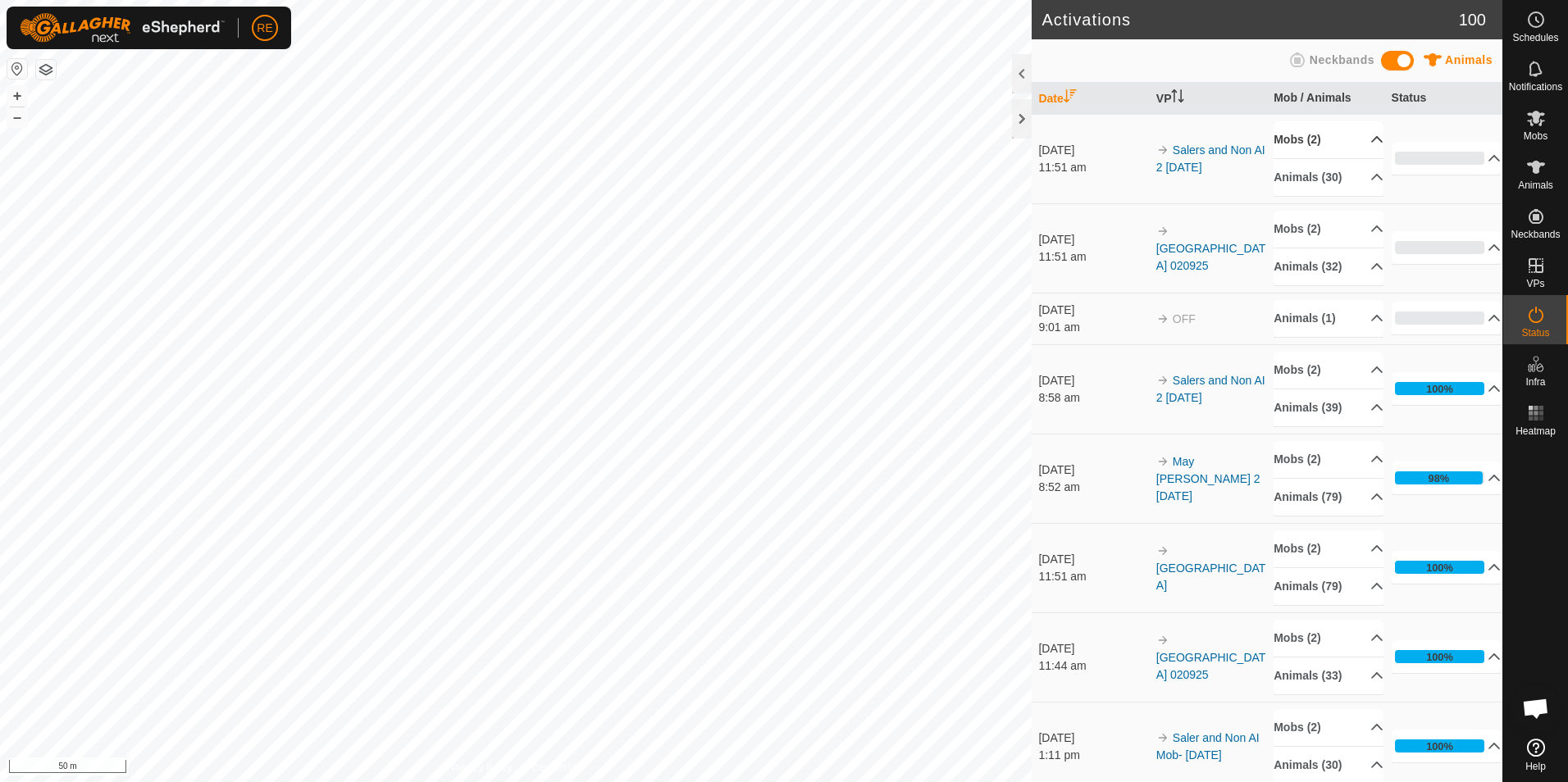
click at [1357, 140] on p-accordion-header "Mobs (2)" at bounding box center [1328, 140] width 110 height 37
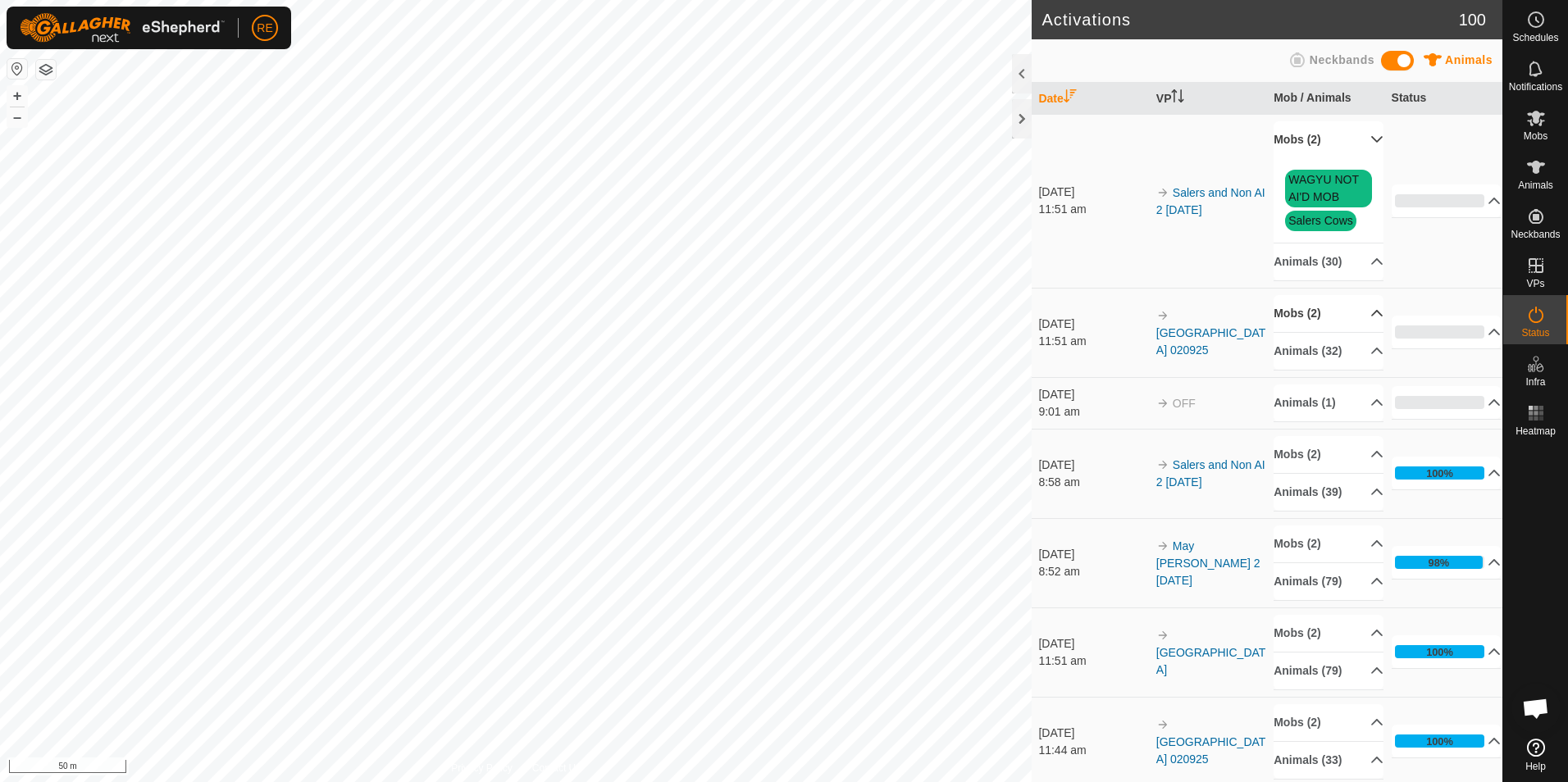
click at [1356, 312] on p-accordion-header "Mobs (2)" at bounding box center [1328, 313] width 110 height 37
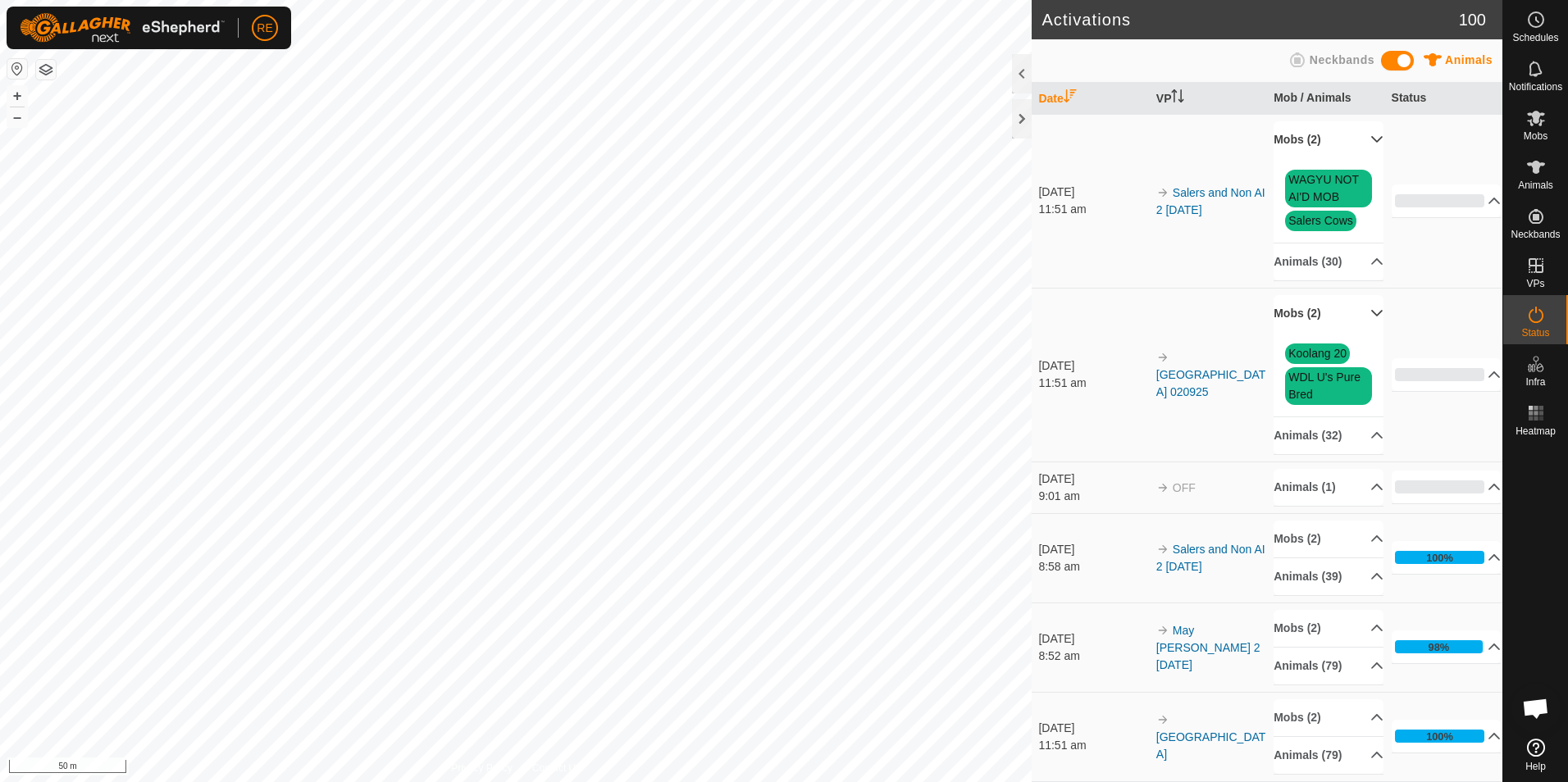
click at [1358, 312] on p-accordion-header "Mobs (2)" at bounding box center [1328, 313] width 110 height 37
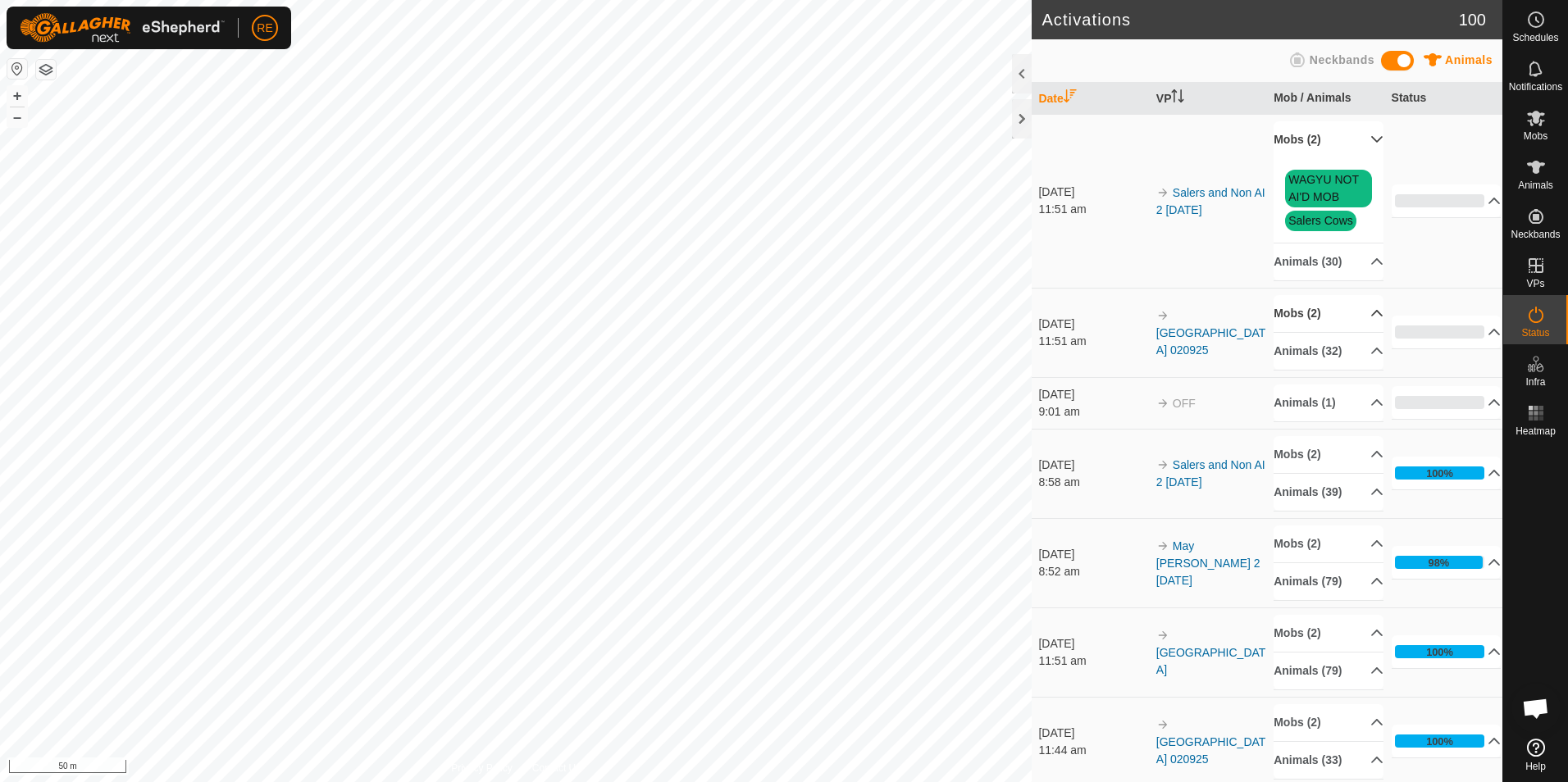
click at [1359, 140] on p-accordion-header "Mobs (2)" at bounding box center [1328, 140] width 110 height 37
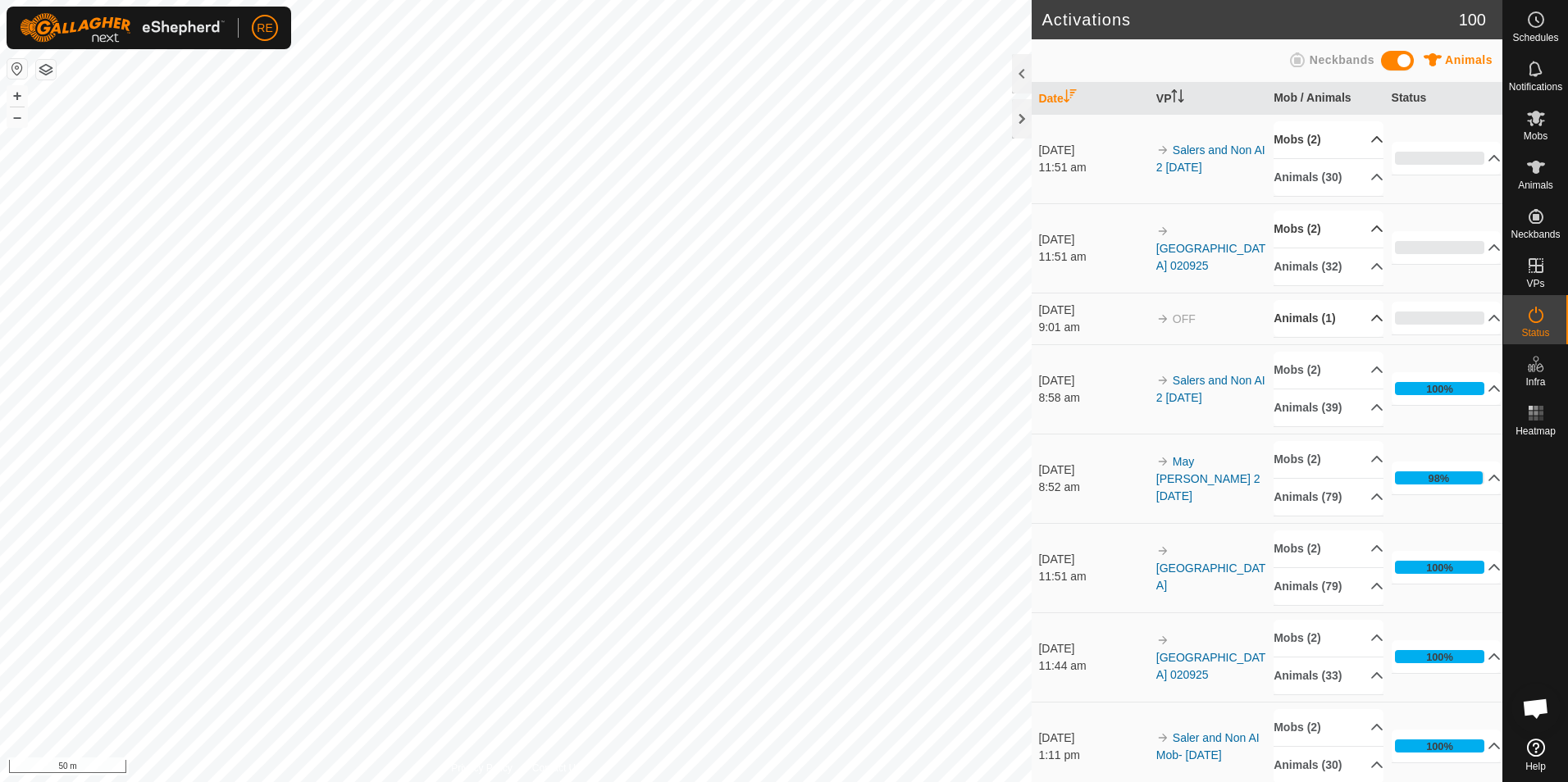
click at [1360, 320] on p-accordion-header "Animals (1)" at bounding box center [1328, 318] width 110 height 37
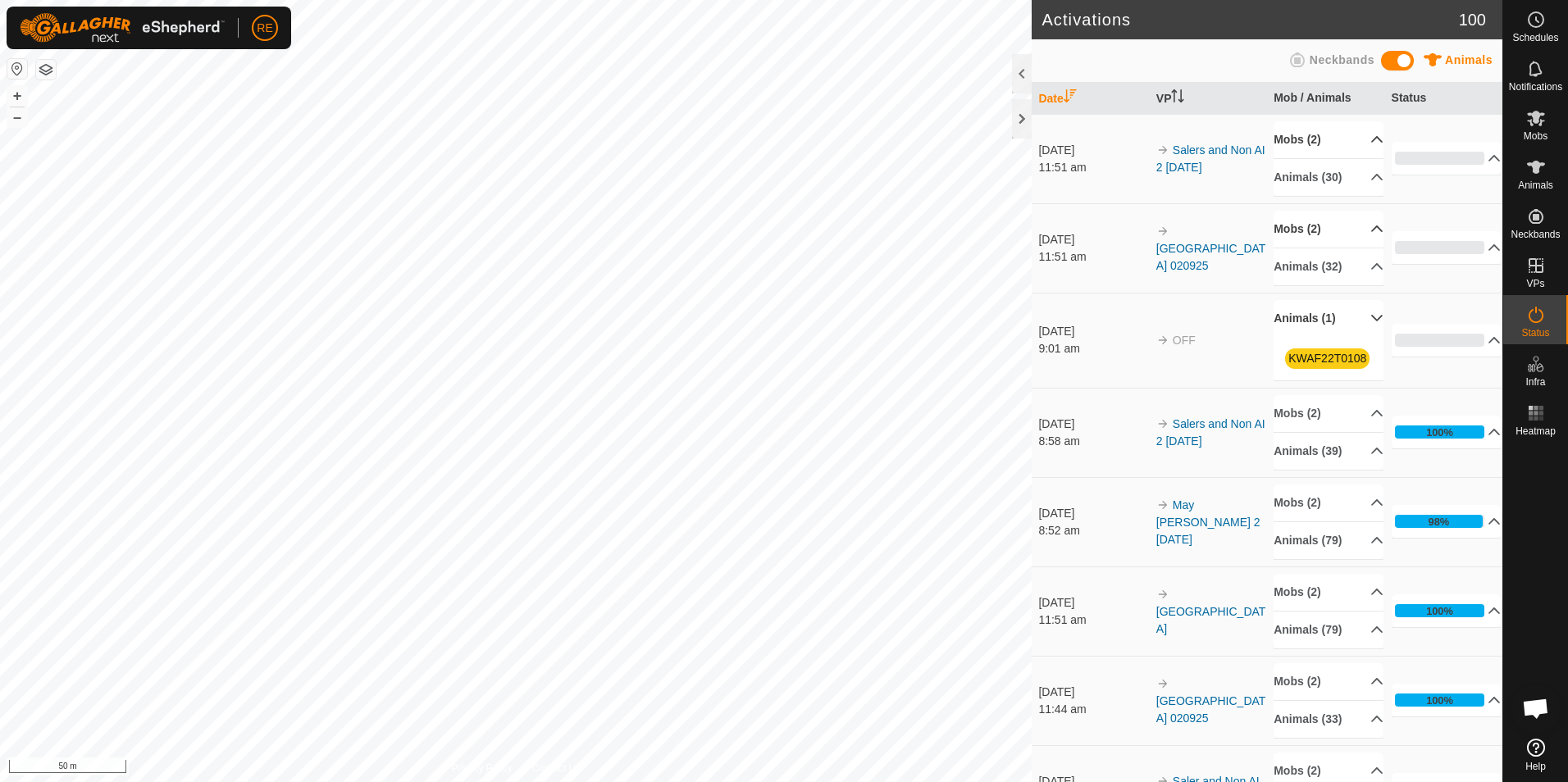
click at [1371, 320] on icon at bounding box center [1377, 318] width 12 height 7
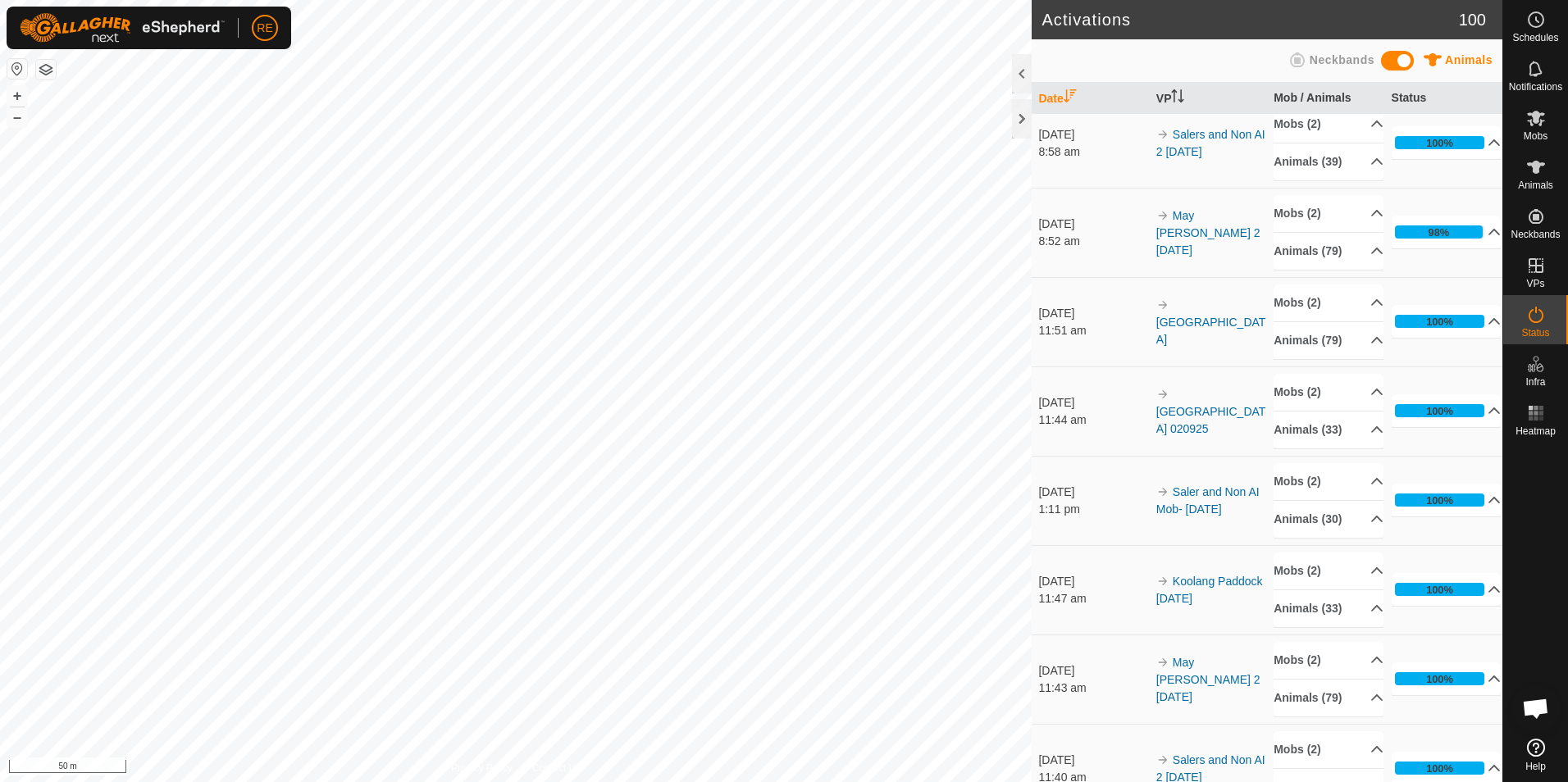
scroll to position [0, 0]
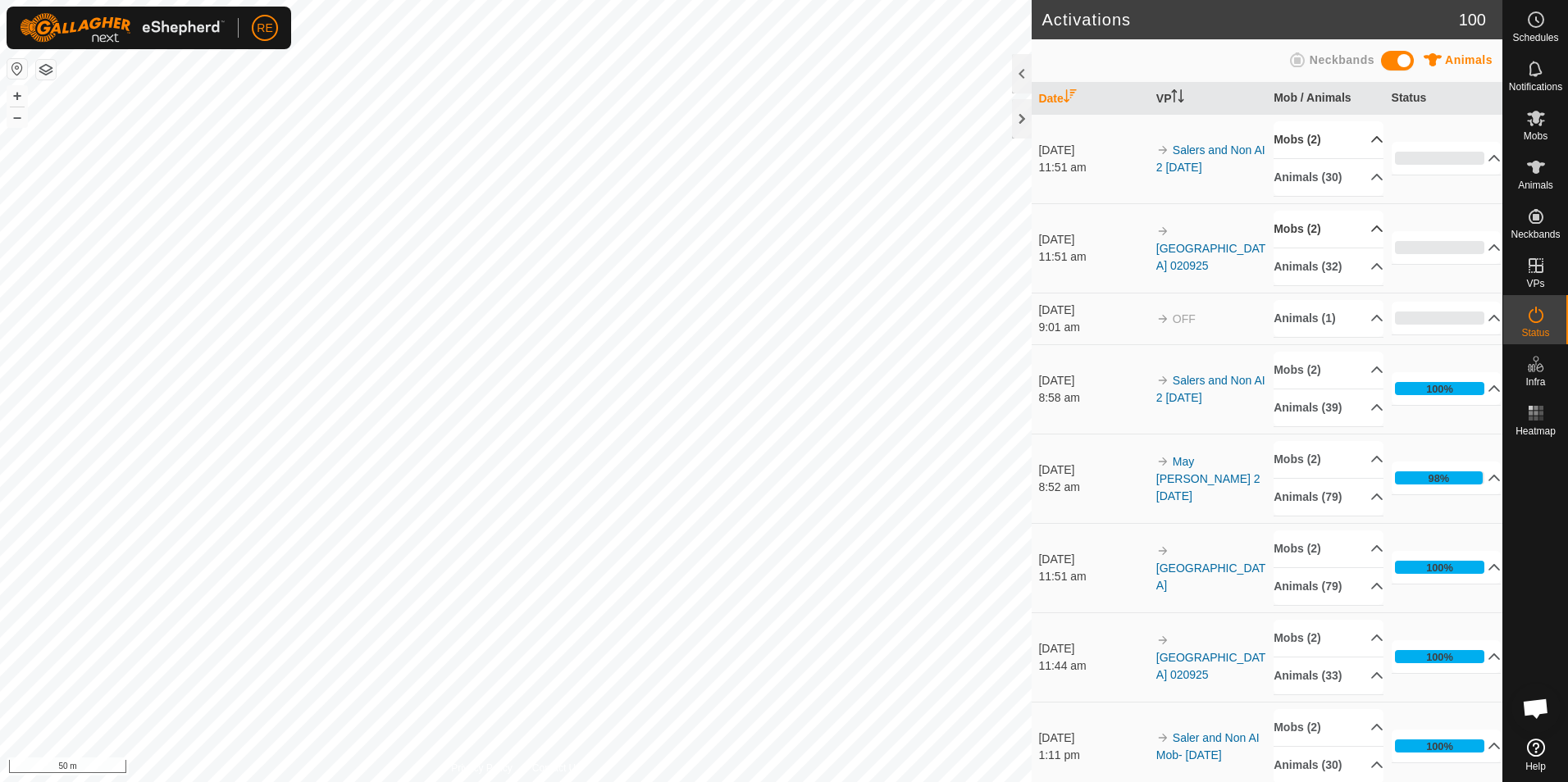
click at [1054, 316] on div "Activations 100 Animals Neckbands Date VP Mob / Animals Status [DATE] 11:51 am …" at bounding box center [751, 391] width 1503 height 782
